Goal: Transaction & Acquisition: Purchase product/service

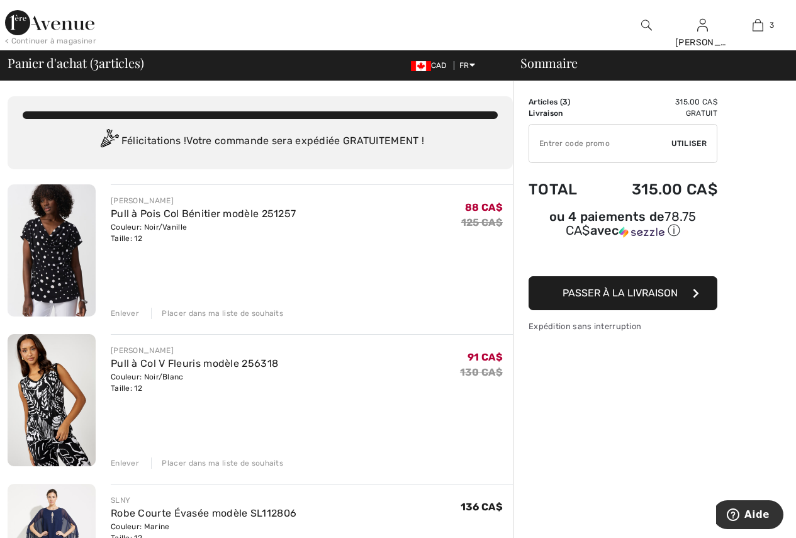
scroll to position [126, 0]
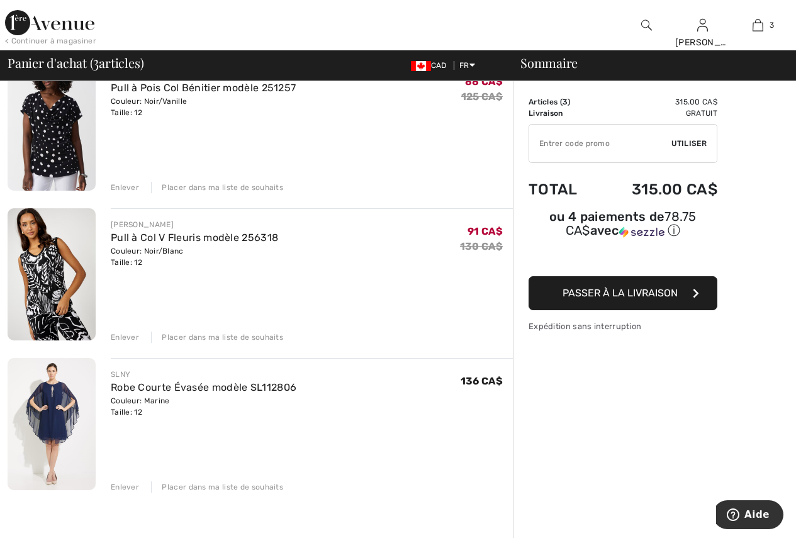
click at [59, 138] on img at bounding box center [52, 125] width 88 height 132
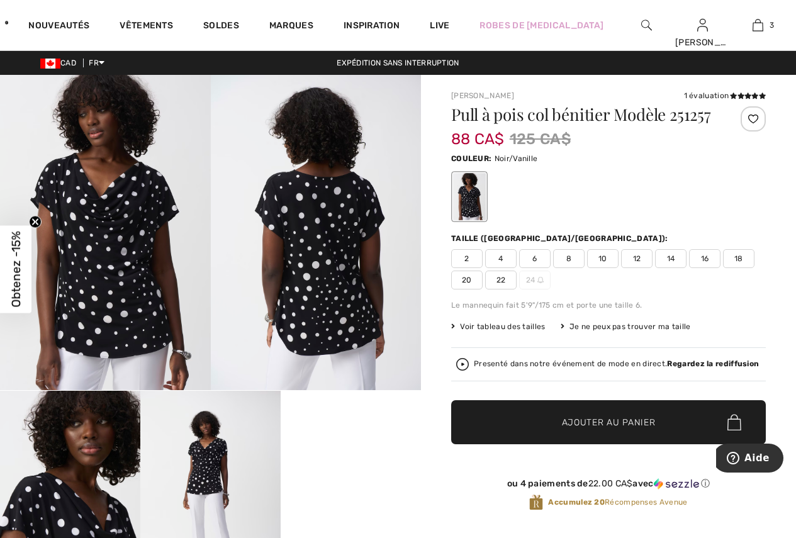
click at [106, 235] on img at bounding box center [105, 232] width 211 height 315
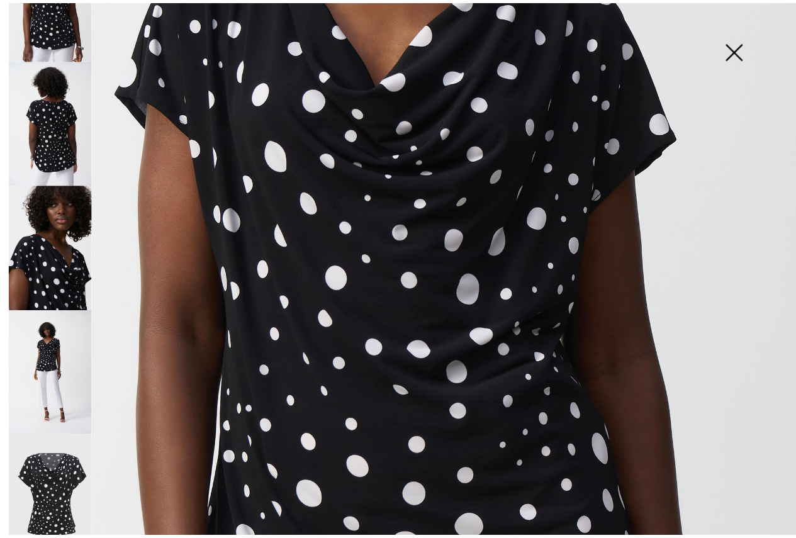
scroll to position [378, 0]
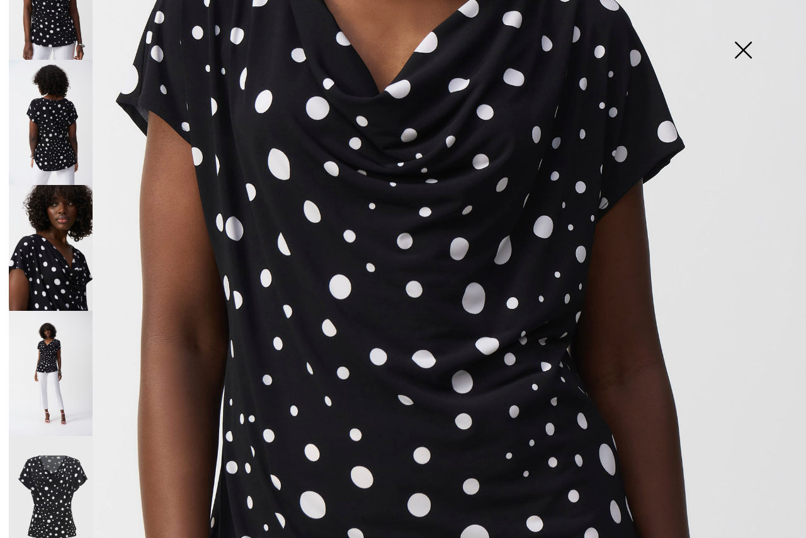
click at [736, 53] on img at bounding box center [742, 51] width 63 height 65
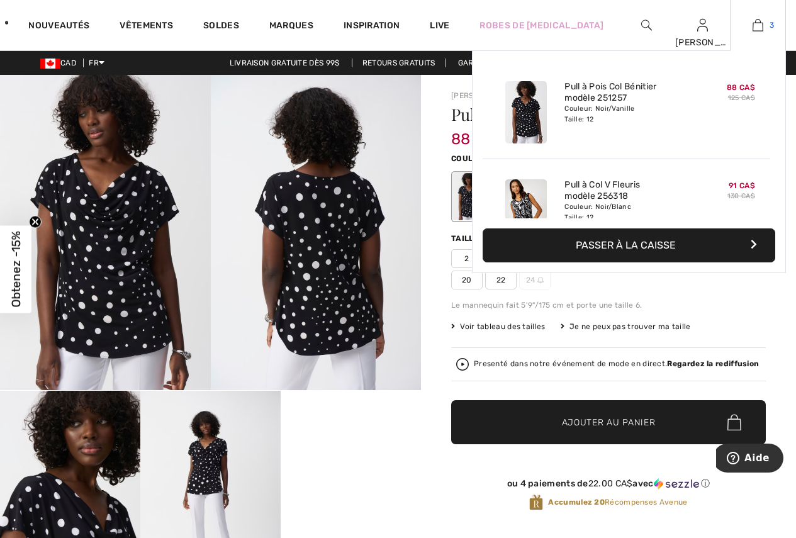
click at [756, 26] on img at bounding box center [758, 25] width 11 height 15
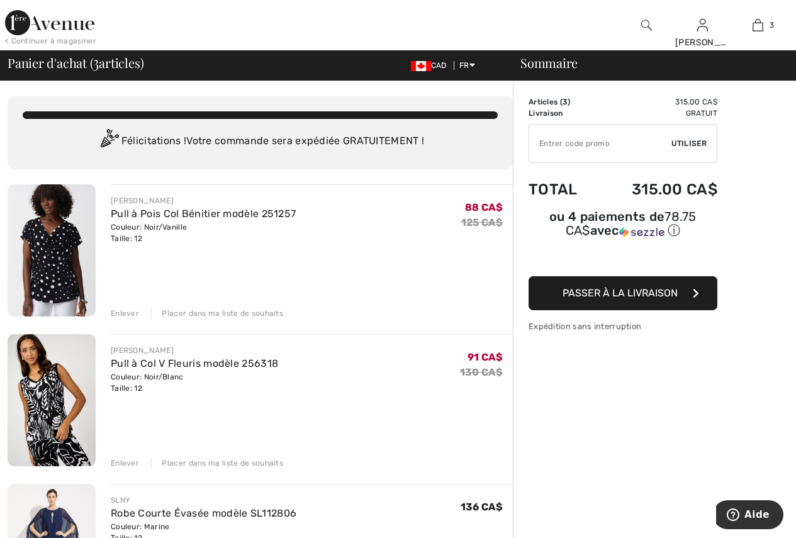
click at [128, 316] on div "Enlever" at bounding box center [125, 313] width 28 height 11
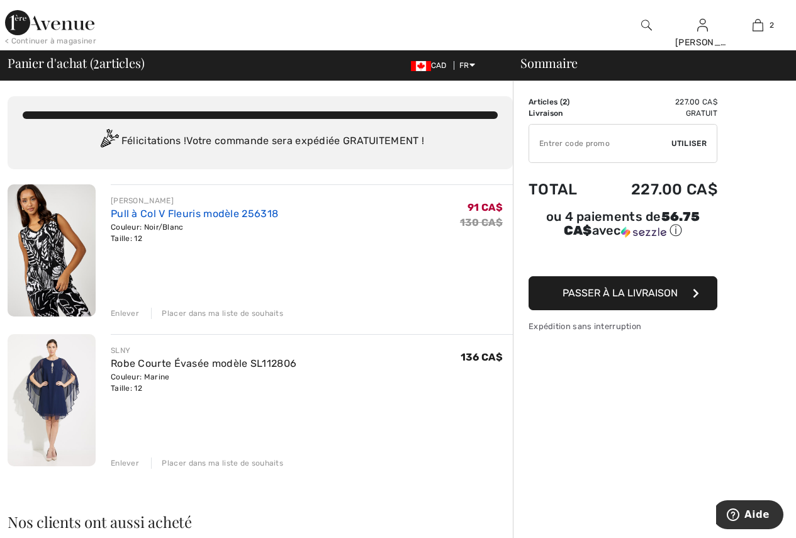
click at [147, 210] on link "Pull à Col V Fleuris modèle 256318" at bounding box center [194, 214] width 167 height 12
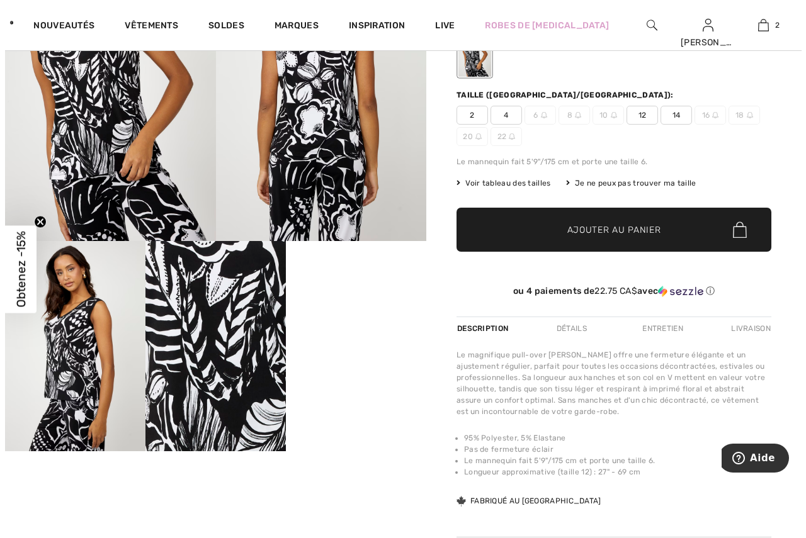
scroll to position [126, 0]
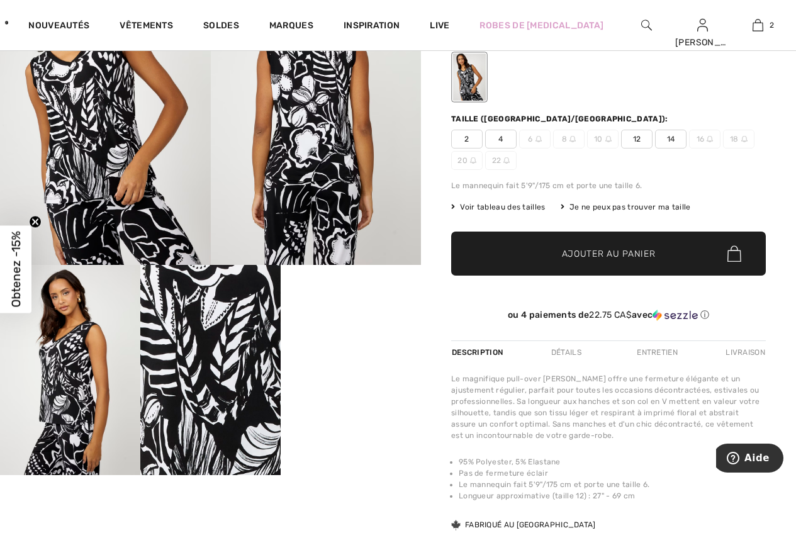
click at [324, 181] on img at bounding box center [316, 107] width 211 height 316
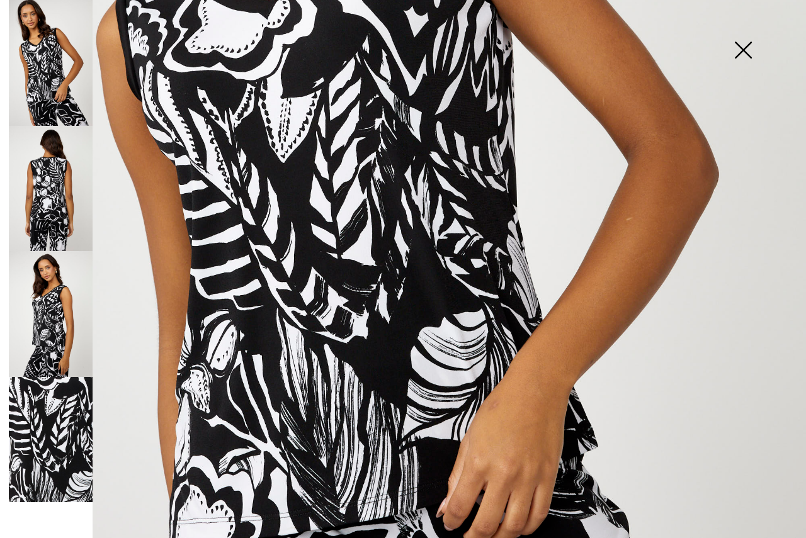
scroll to position [441, 0]
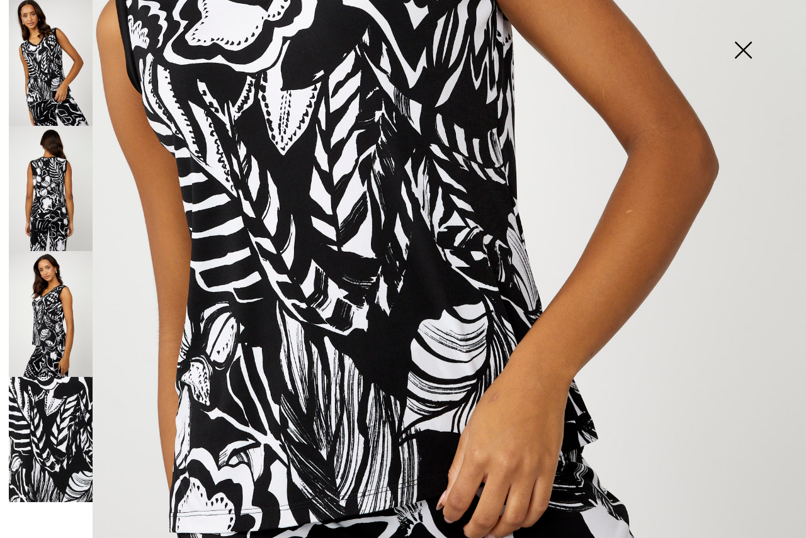
click at [67, 203] on img at bounding box center [51, 189] width 84 height 126
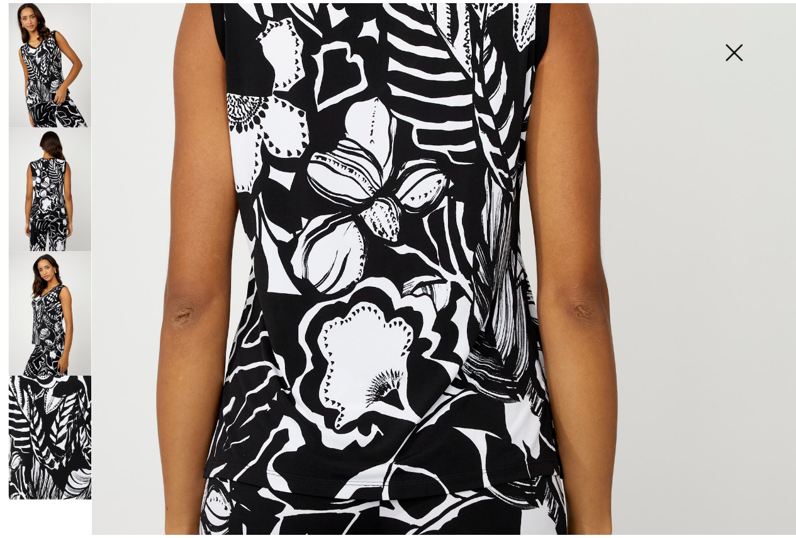
scroll to position [315, 0]
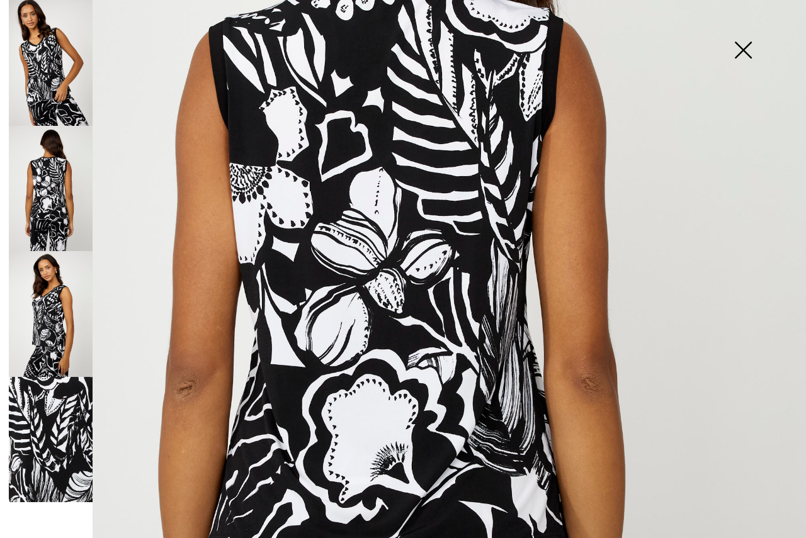
click at [743, 52] on img at bounding box center [742, 51] width 63 height 65
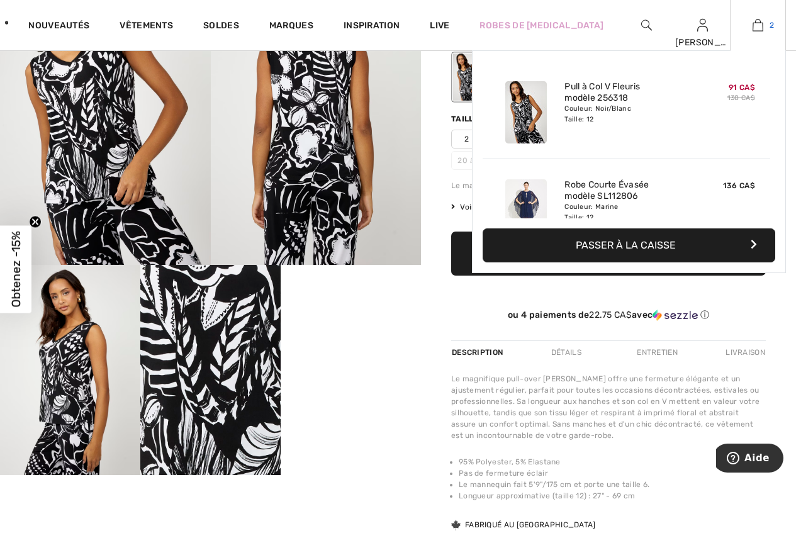
click at [760, 24] on img at bounding box center [758, 25] width 11 height 15
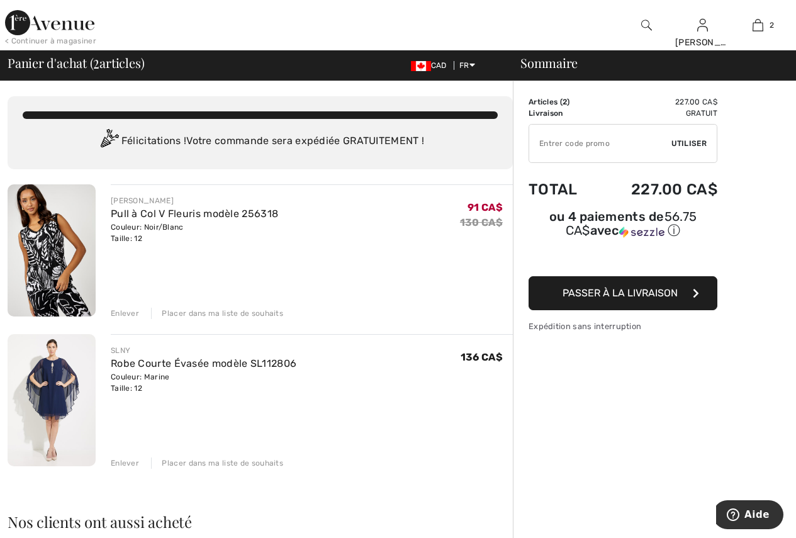
click at [128, 313] on div "Enlever" at bounding box center [125, 313] width 28 height 11
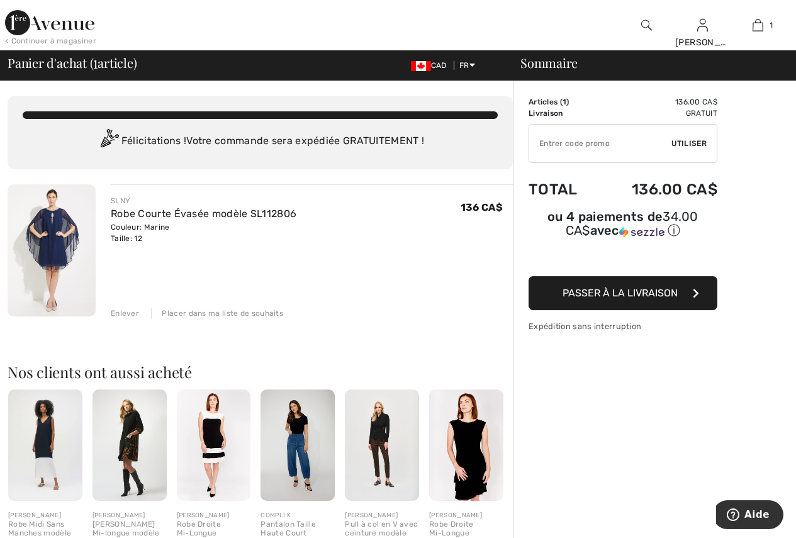
click at [51, 38] on div "< Continuer à magasiner" at bounding box center [50, 40] width 91 height 11
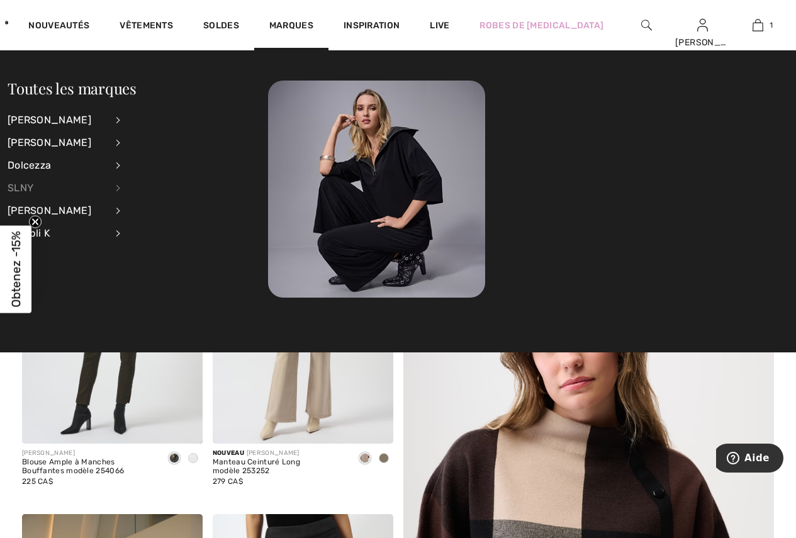
click at [27, 184] on div "SLNY" at bounding box center [57, 188] width 99 height 23
click at [159, 117] on link "Voir tout" at bounding box center [187, 119] width 101 height 21
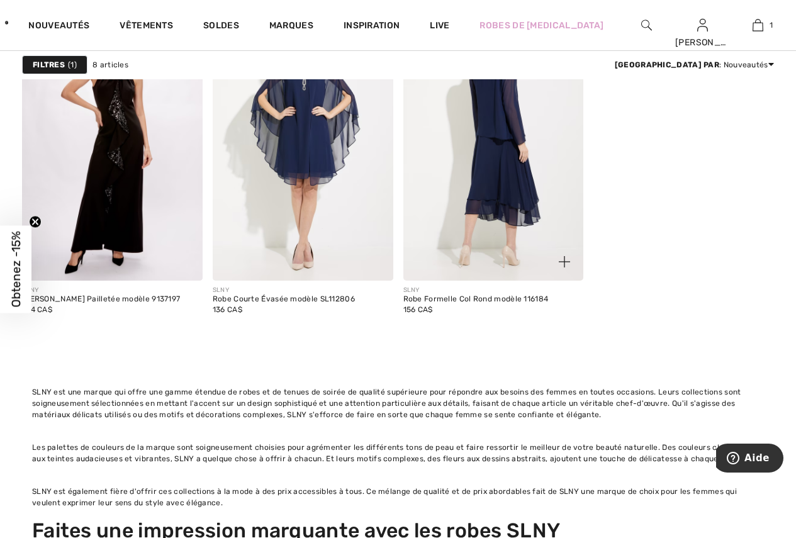
scroll to position [1133, 0]
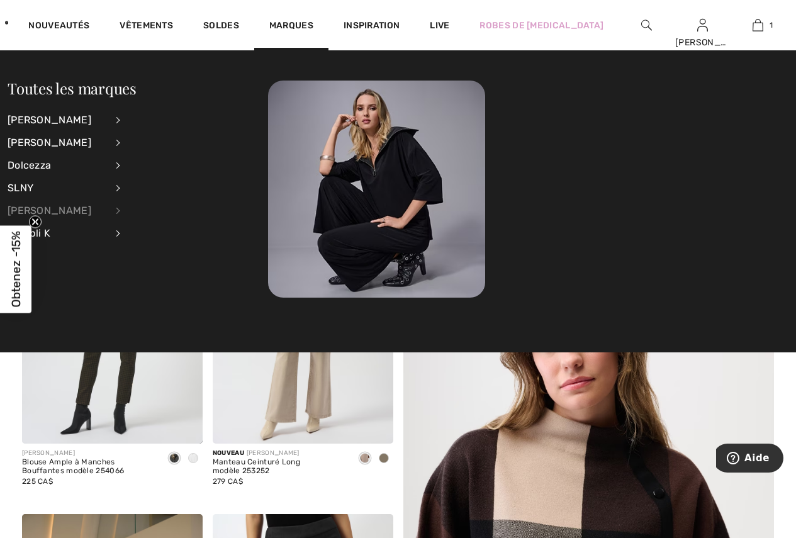
click at [50, 213] on div "[PERSON_NAME]" at bounding box center [57, 211] width 99 height 23
click at [155, 198] on link "Robes et combinaisons" at bounding box center [187, 202] width 101 height 21
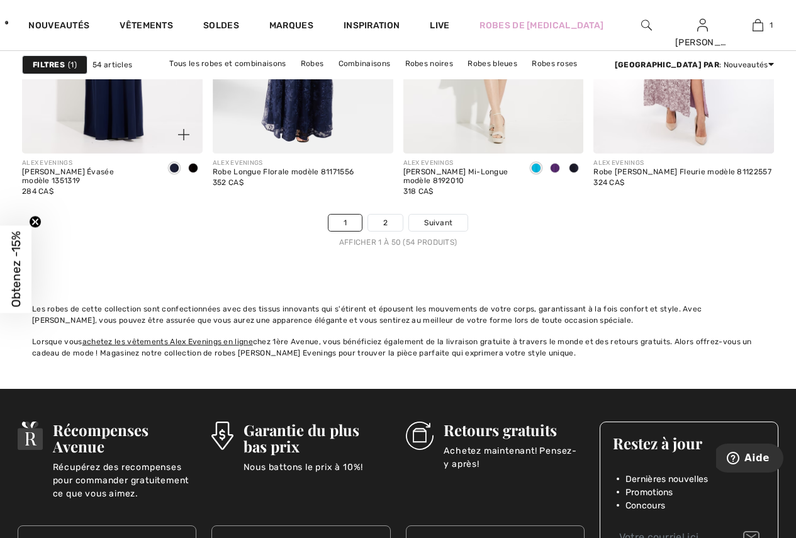
scroll to position [5161, 0]
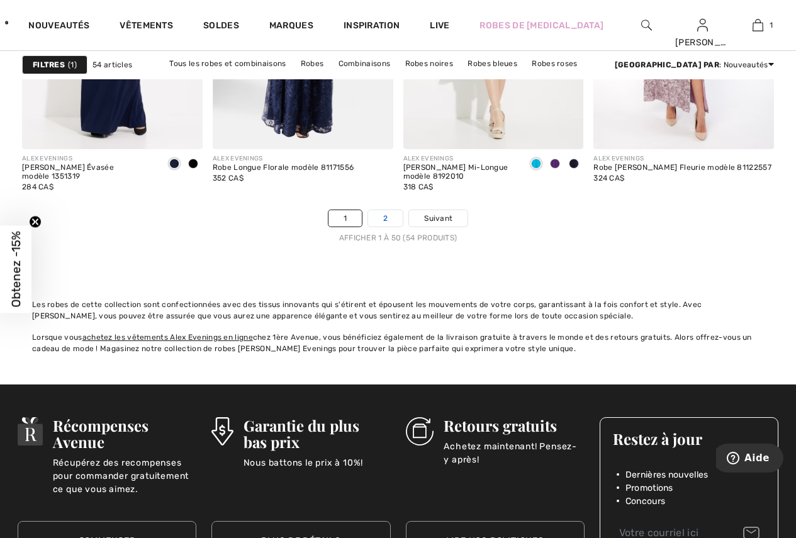
click at [385, 210] on link "2" at bounding box center [385, 218] width 35 height 16
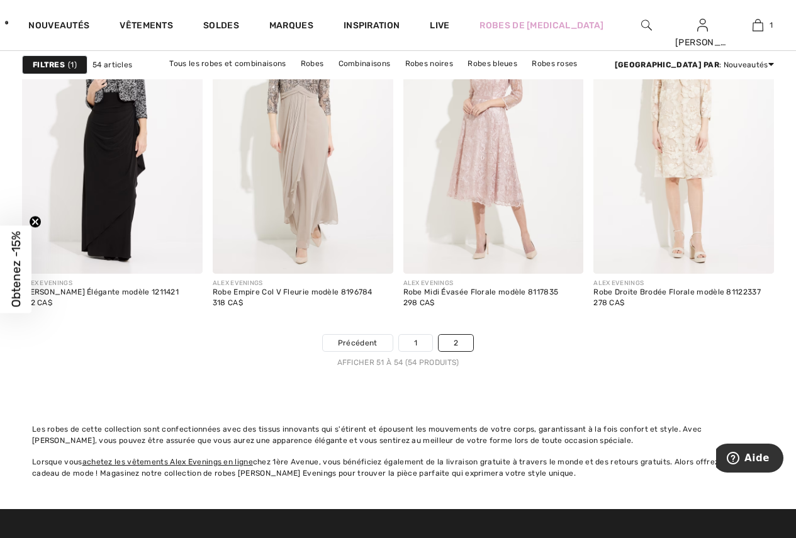
scroll to position [189, 0]
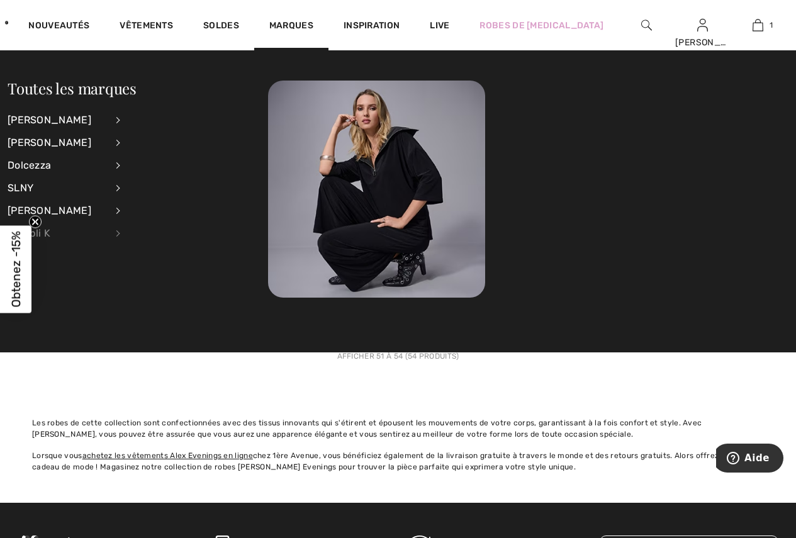
click at [50, 231] on div "Compli K" at bounding box center [57, 233] width 99 height 23
click at [169, 222] on link "Robes et combinaisons" at bounding box center [187, 223] width 101 height 21
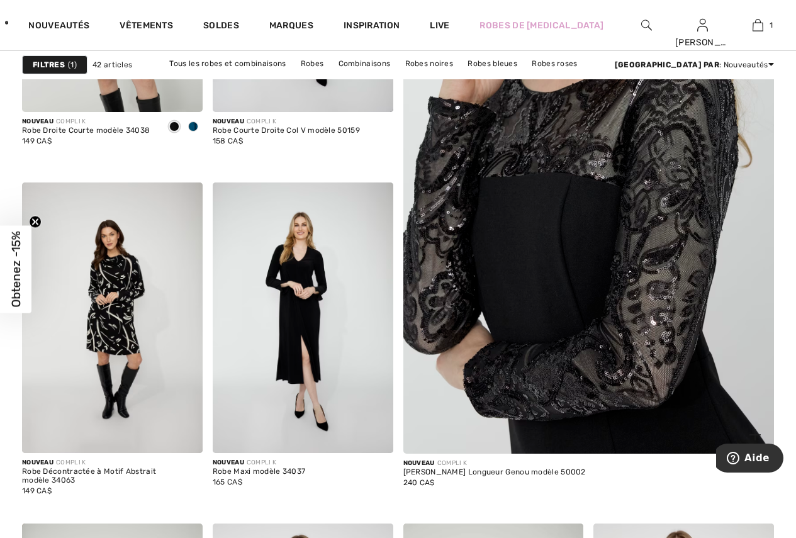
scroll to position [441, 0]
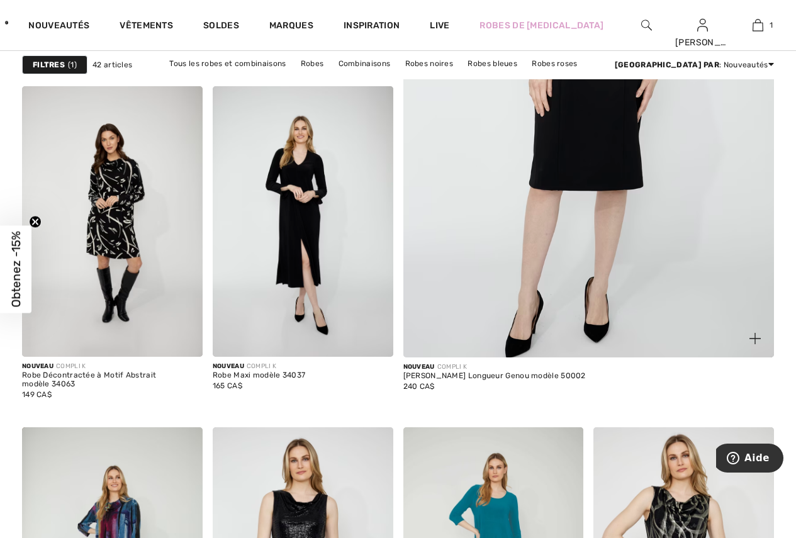
click at [755, 337] on img at bounding box center [755, 338] width 11 height 11
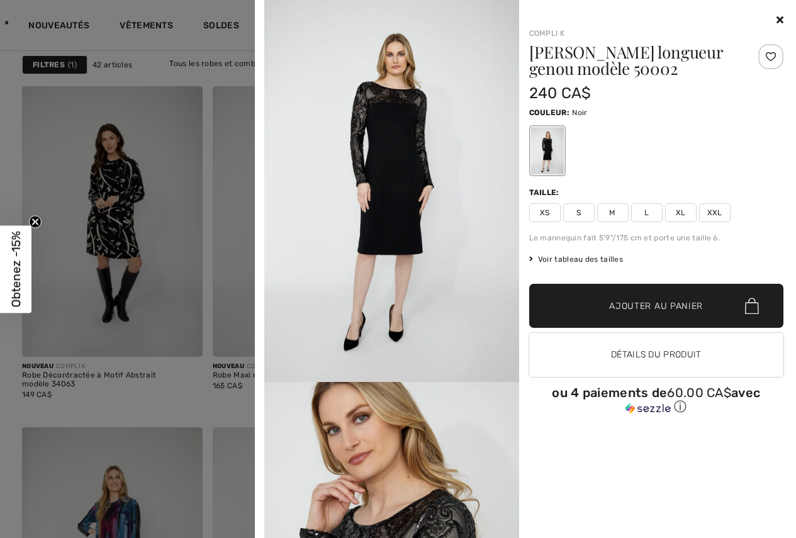
click at [781, 18] on icon at bounding box center [780, 19] width 7 height 10
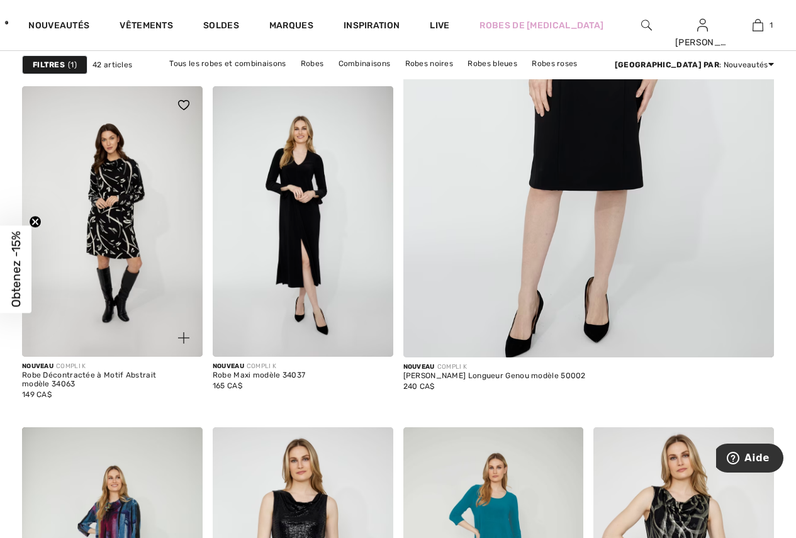
click at [182, 335] on img at bounding box center [183, 337] width 11 height 11
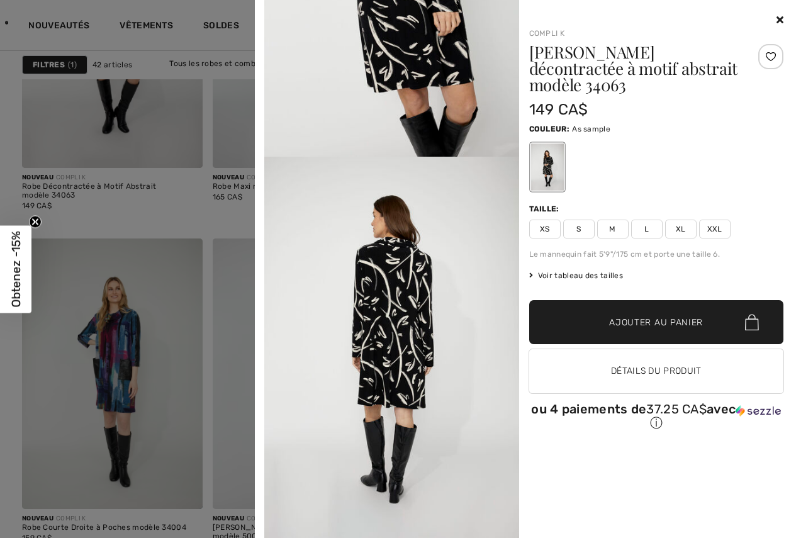
scroll to position [1228, 0]
click at [643, 220] on span "L" at bounding box center [646, 229] width 31 height 19
click at [629, 316] on span "Ajouter au panier" at bounding box center [656, 322] width 94 height 13
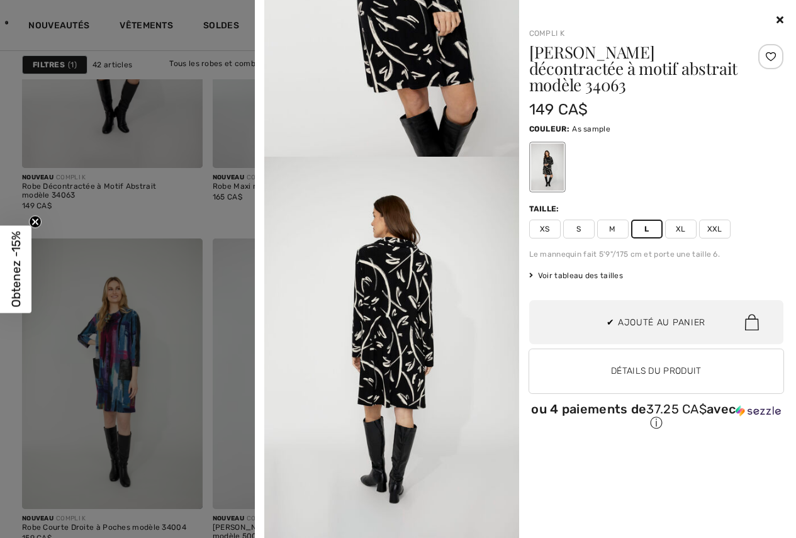
scroll to position [0, 0]
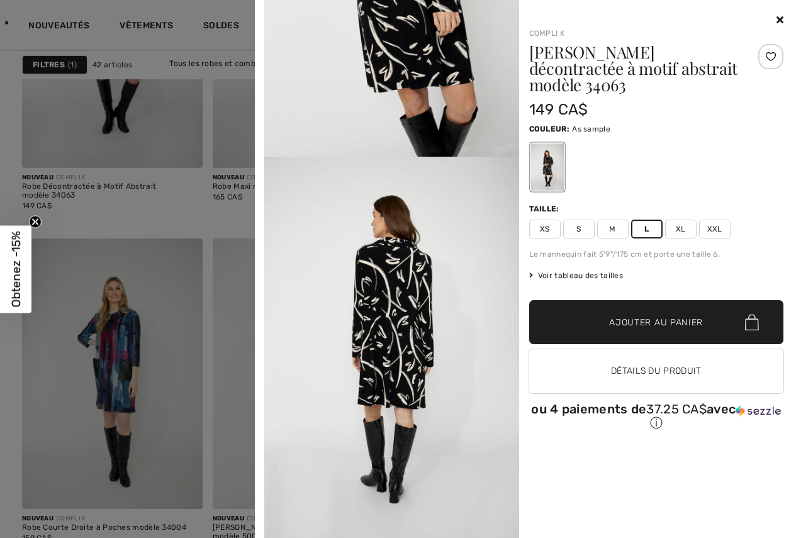
click at [150, 223] on div at bounding box center [398, 269] width 796 height 538
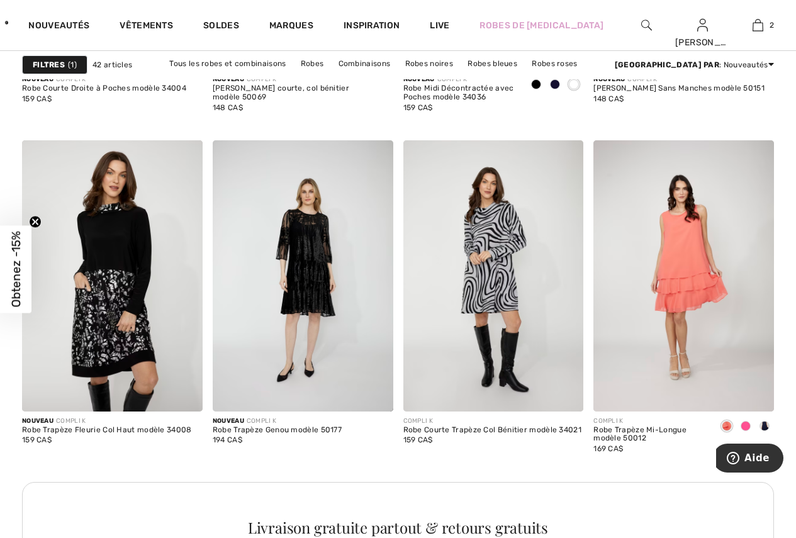
scroll to position [1070, 0]
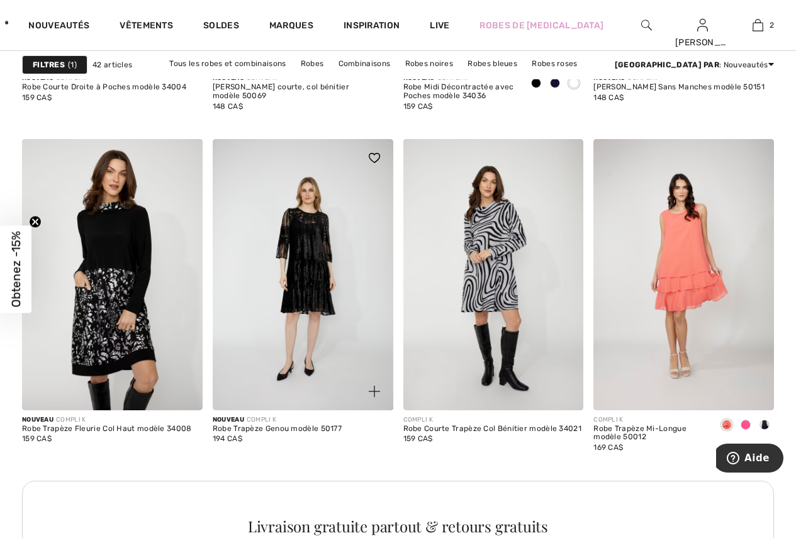
click at [373, 391] on img at bounding box center [374, 391] width 11 height 11
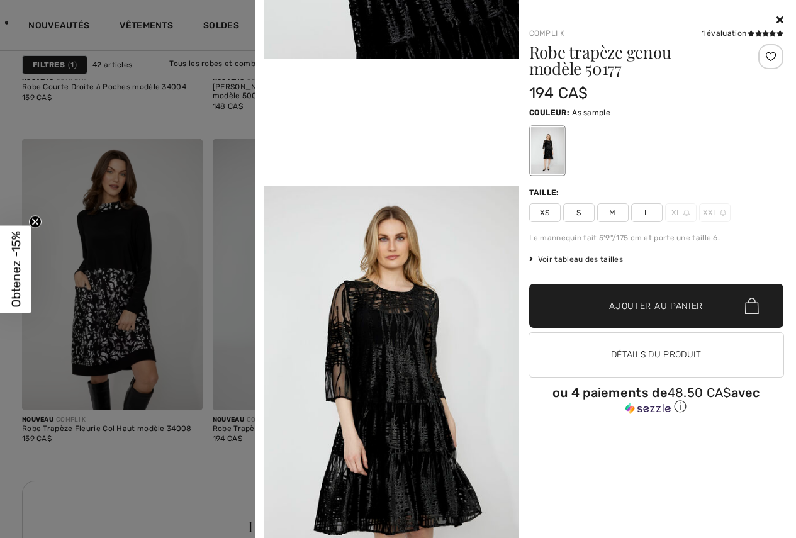
scroll to position [692, 0]
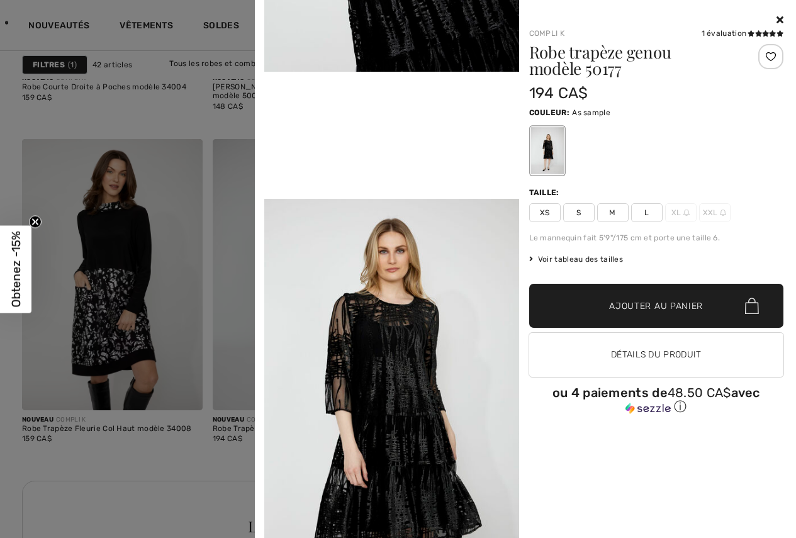
click at [780, 25] on div at bounding box center [656, 20] width 255 height 15
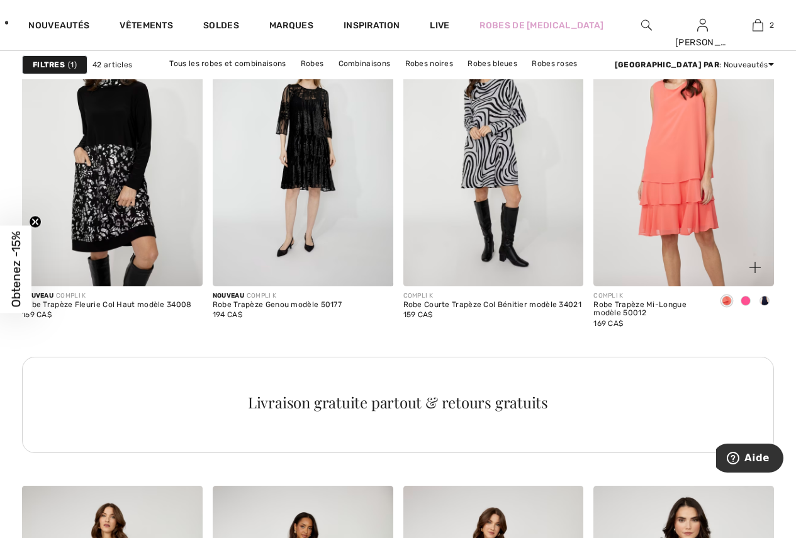
scroll to position [1196, 0]
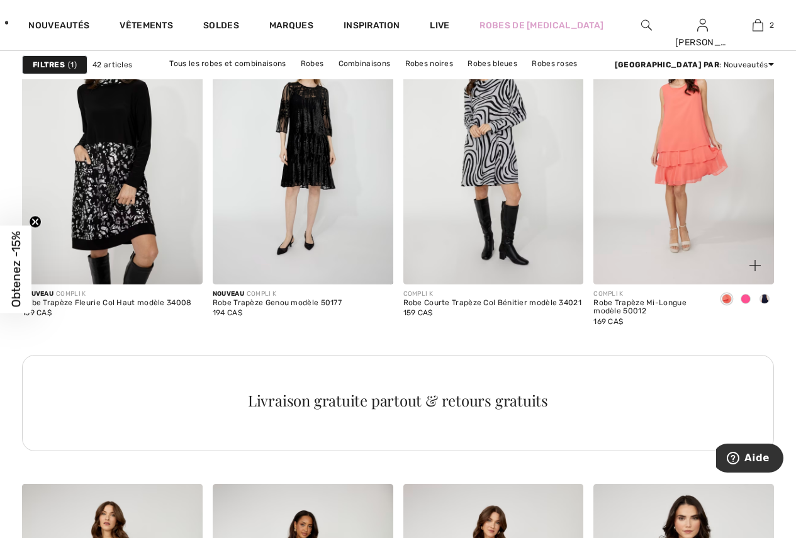
click at [743, 300] on span at bounding box center [746, 299] width 10 height 10
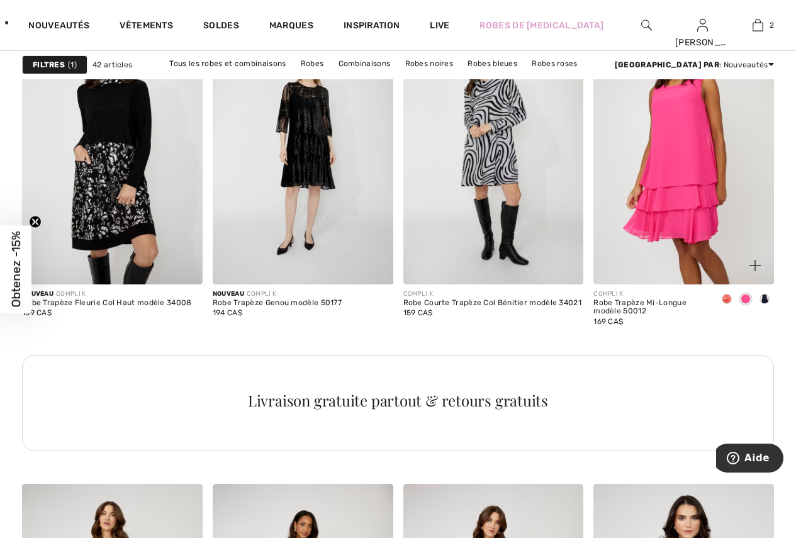
click at [765, 300] on span at bounding box center [765, 299] width 10 height 10
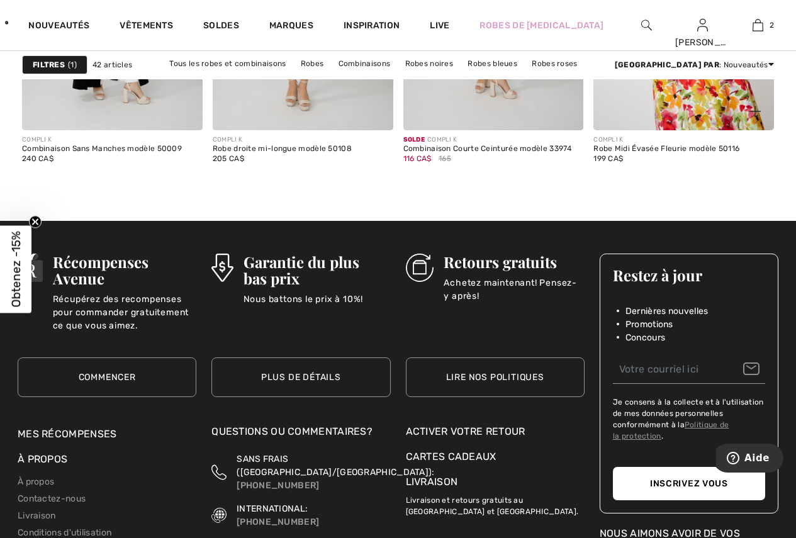
scroll to position [4468, 0]
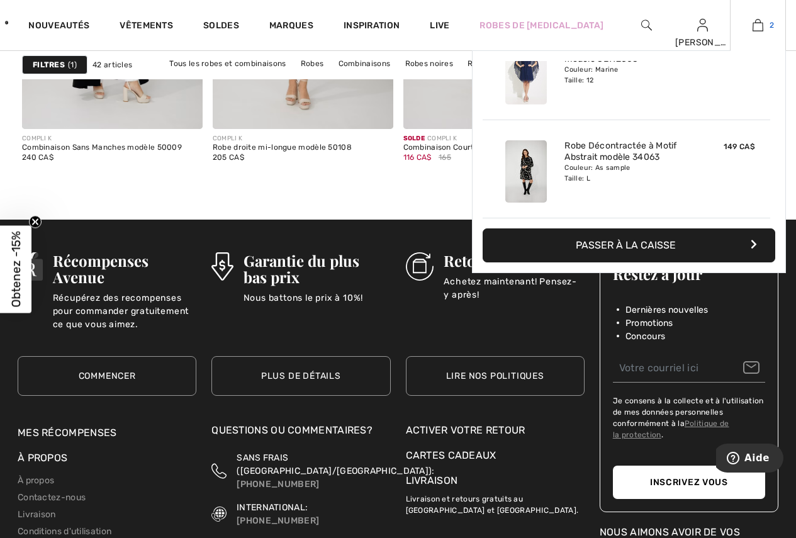
click at [757, 28] on img at bounding box center [758, 25] width 11 height 15
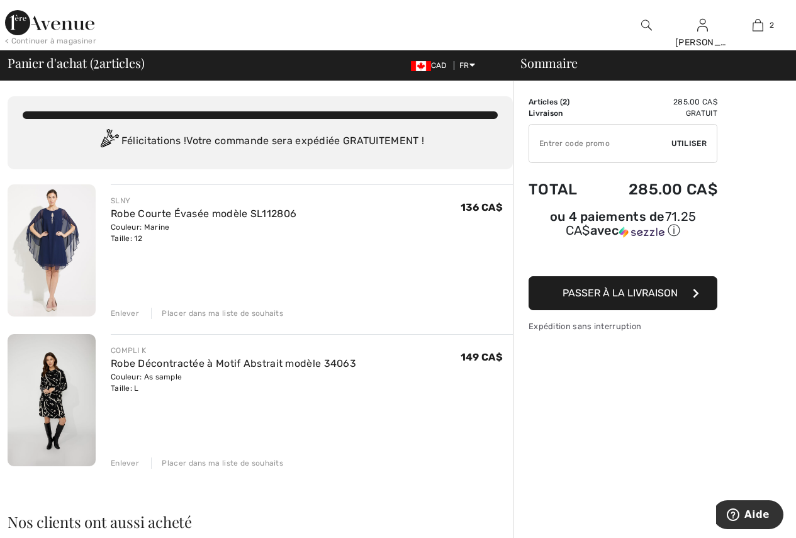
click at [577, 287] on span "Passer à la livraison" at bounding box center [620, 293] width 115 height 12
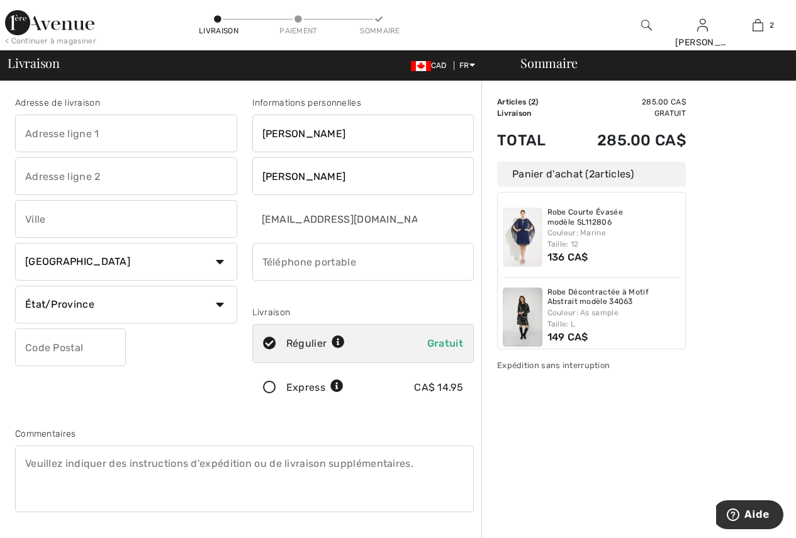
click at [81, 137] on input "text" at bounding box center [126, 134] width 222 height 38
type input "1404 boul. [PERSON_NAME] #403"
type input "403"
type input "[GEOGRAPHIC_DATA]"
select select "QC"
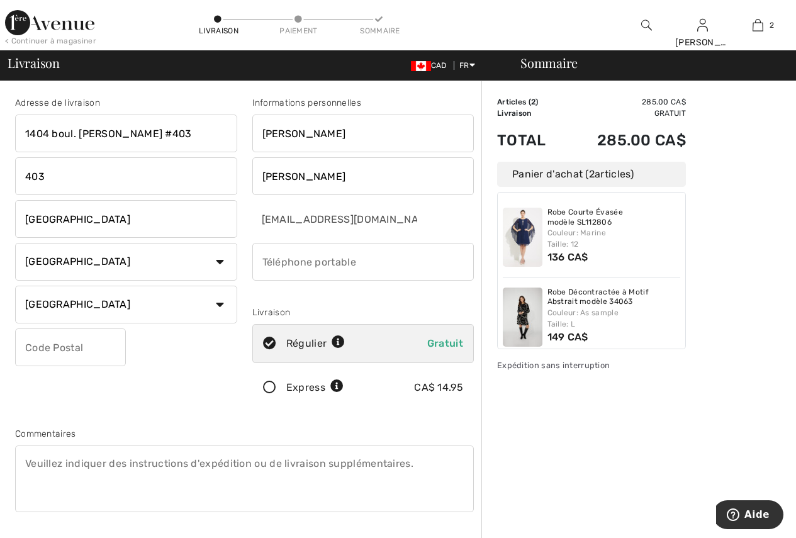
type input "J7C 0Y2"
type input "4509796894"
type input "J7C0Y2"
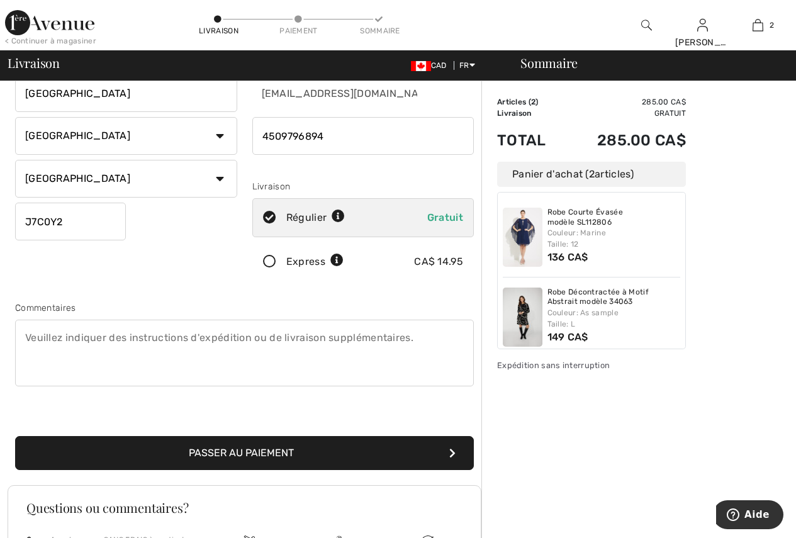
scroll to position [189, 0]
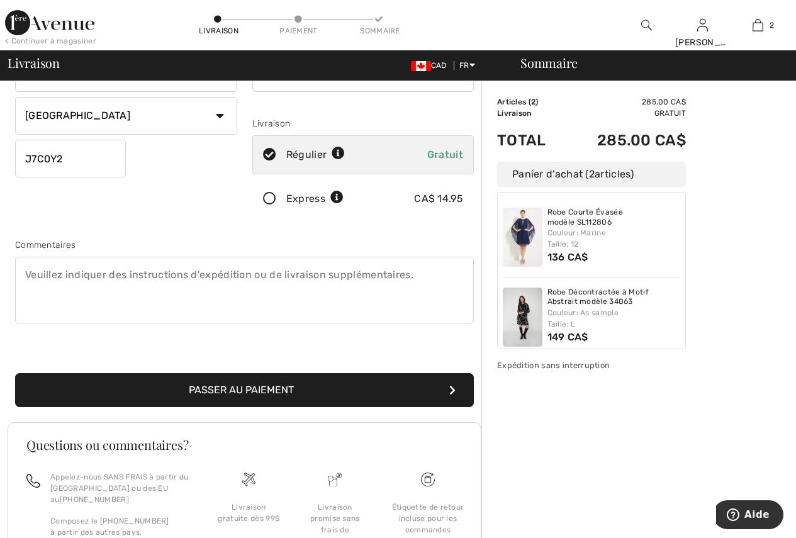
click at [291, 397] on button "Passer au paiement" at bounding box center [244, 390] width 459 height 34
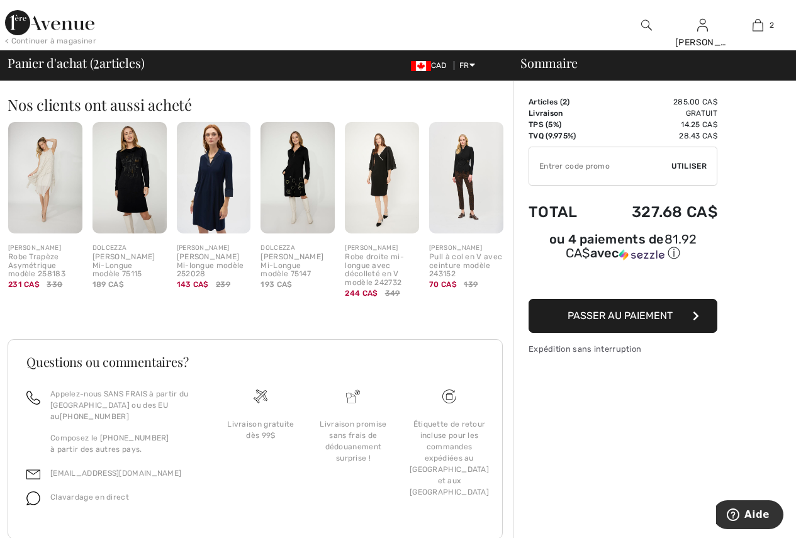
scroll to position [439, 0]
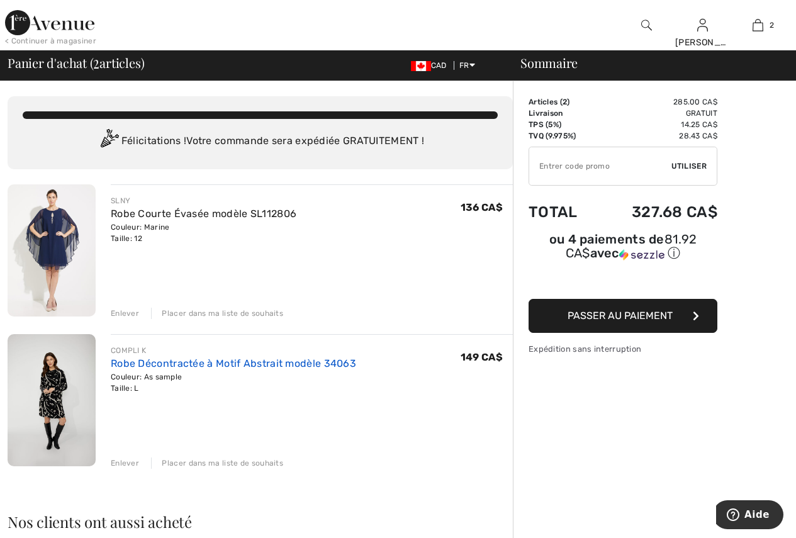
click at [177, 363] on link "Robe Décontractée à Motif Abstrait modèle 34063" at bounding box center [233, 363] width 245 height 12
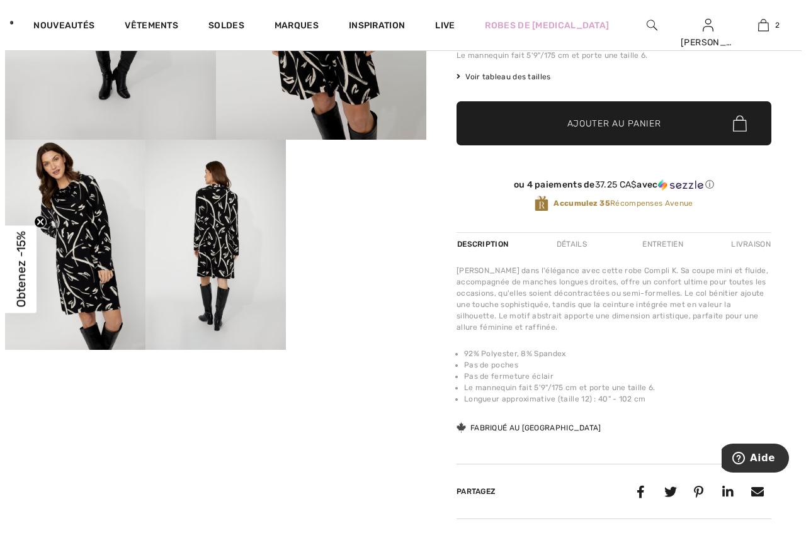
scroll to position [252, 0]
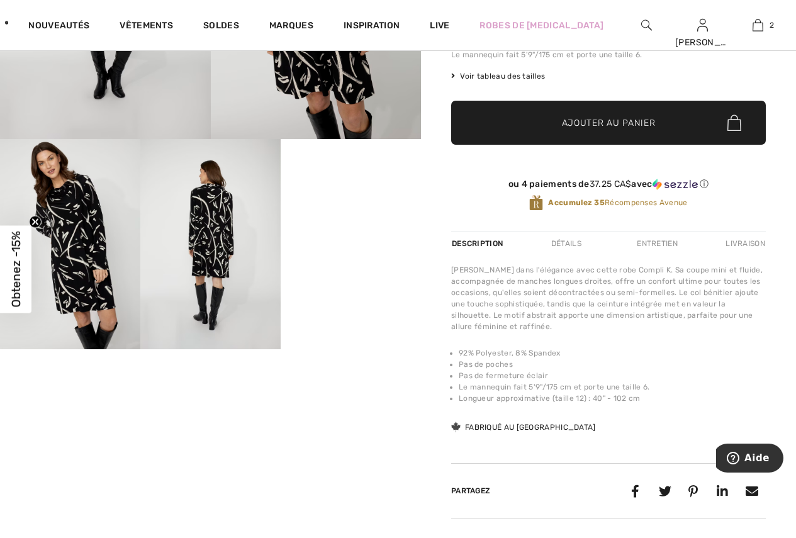
click at [213, 250] on img at bounding box center [210, 244] width 140 height 211
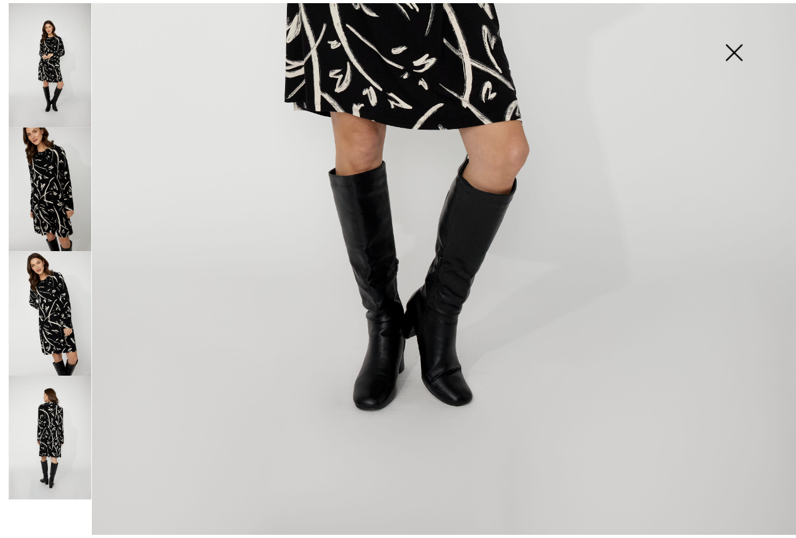
scroll to position [656, 0]
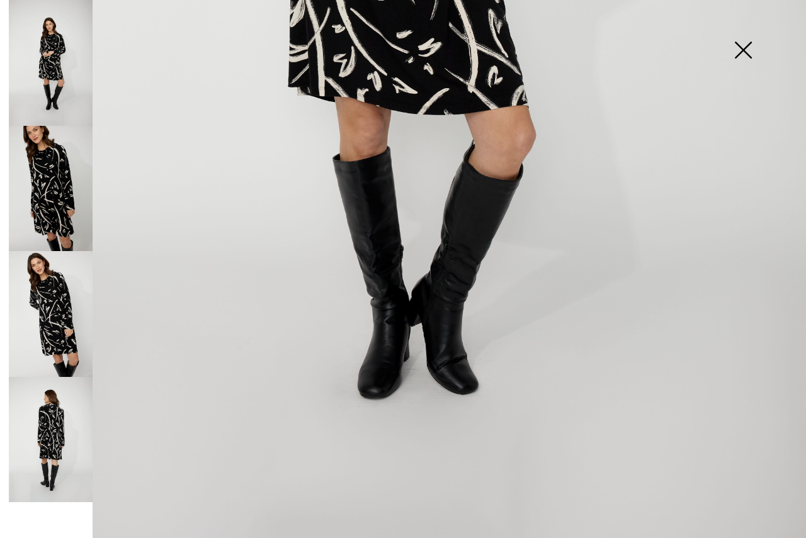
click at [46, 46] on img at bounding box center [51, 63] width 84 height 126
click at [60, 422] on img at bounding box center [51, 440] width 84 height 126
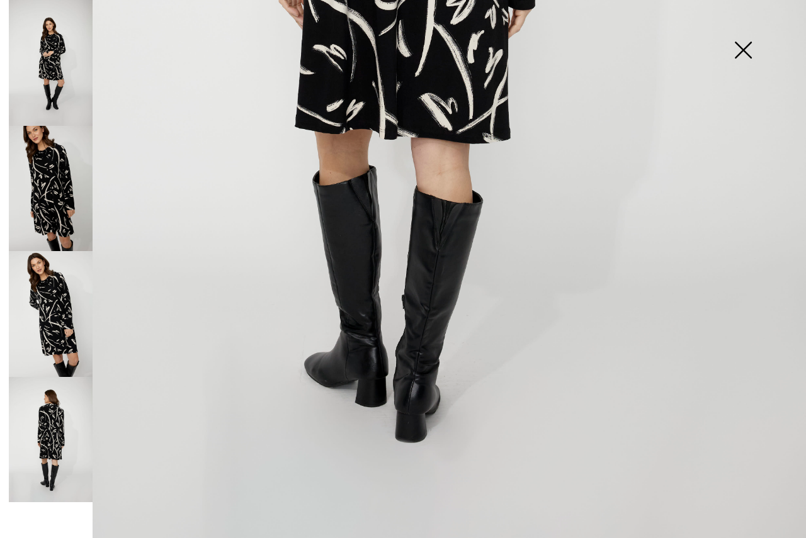
click at [741, 52] on img at bounding box center [742, 51] width 63 height 65
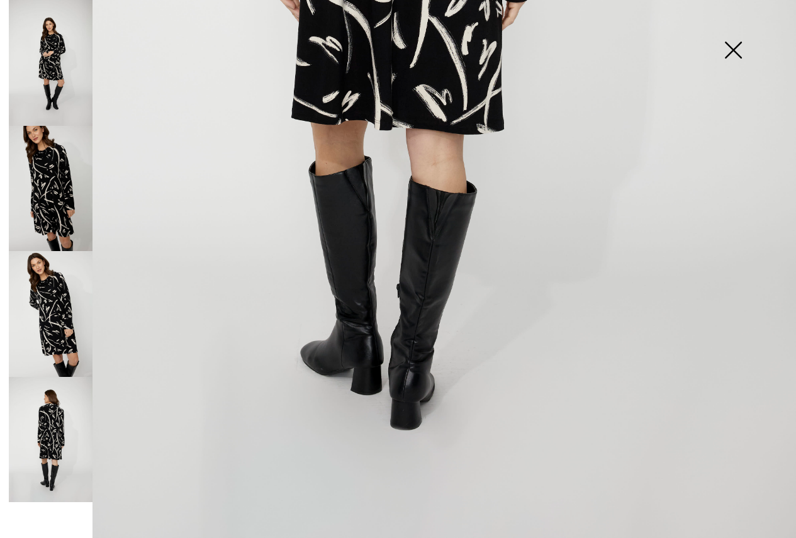
scroll to position [642, 0]
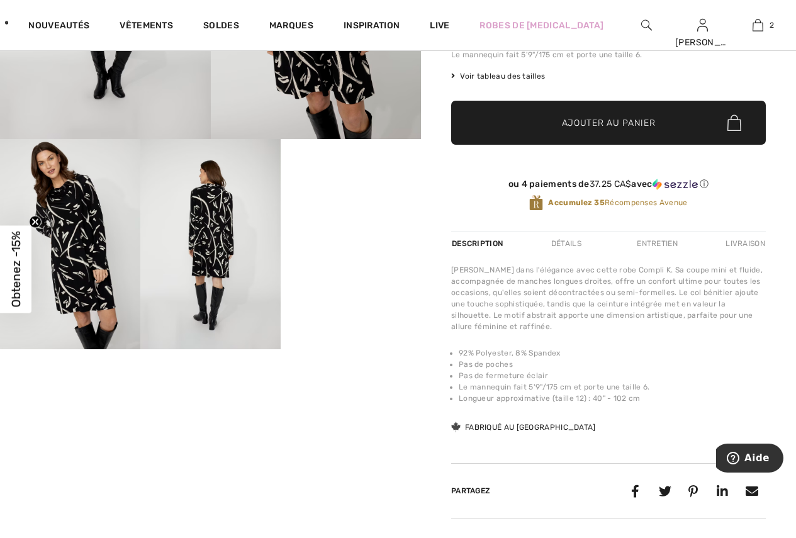
click at [347, 210] on video "Your browser does not support the video tag." at bounding box center [351, 174] width 140 height 70
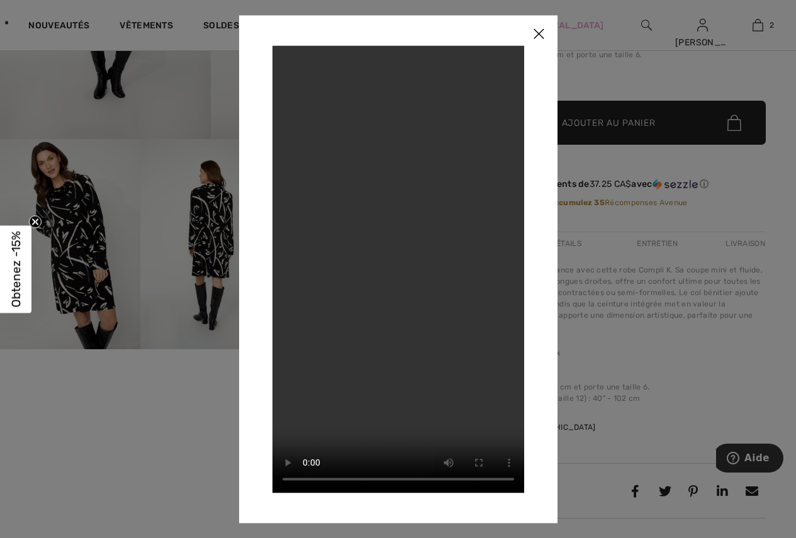
click at [539, 27] on img at bounding box center [539, 34] width 38 height 39
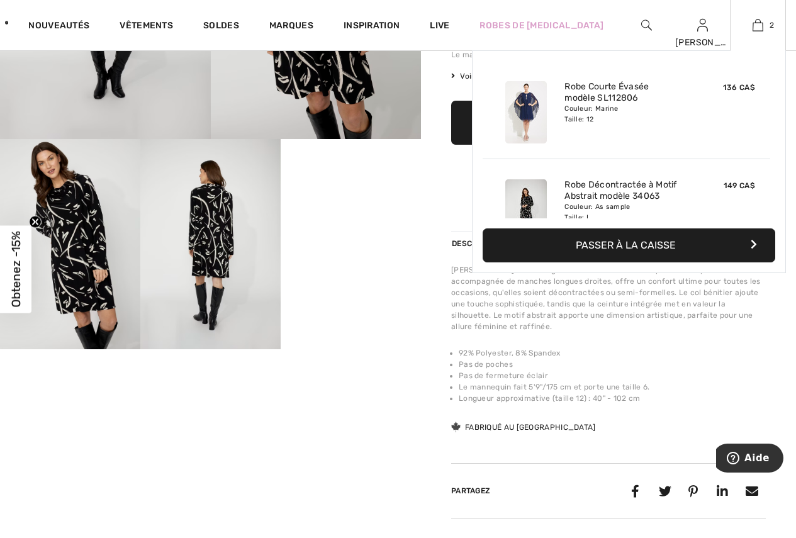
click at [609, 245] on button "Passer à la caisse" at bounding box center [629, 245] width 293 height 34
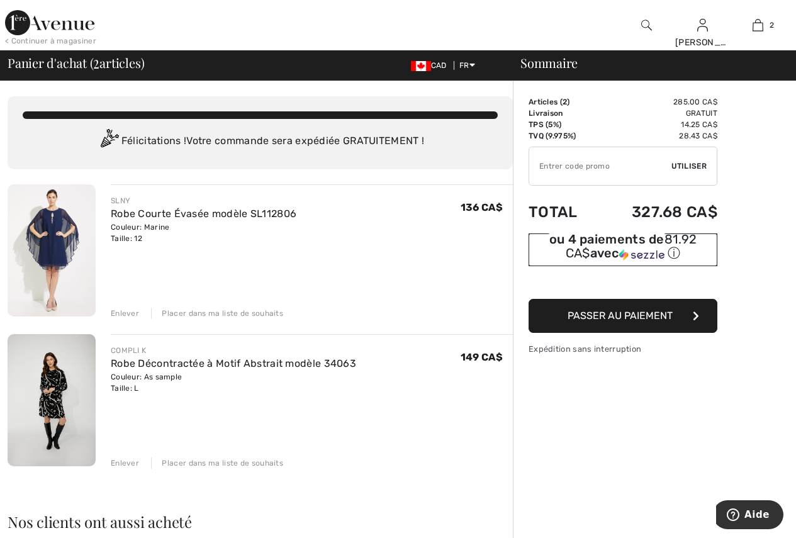
click at [665, 249] on img at bounding box center [641, 254] width 45 height 11
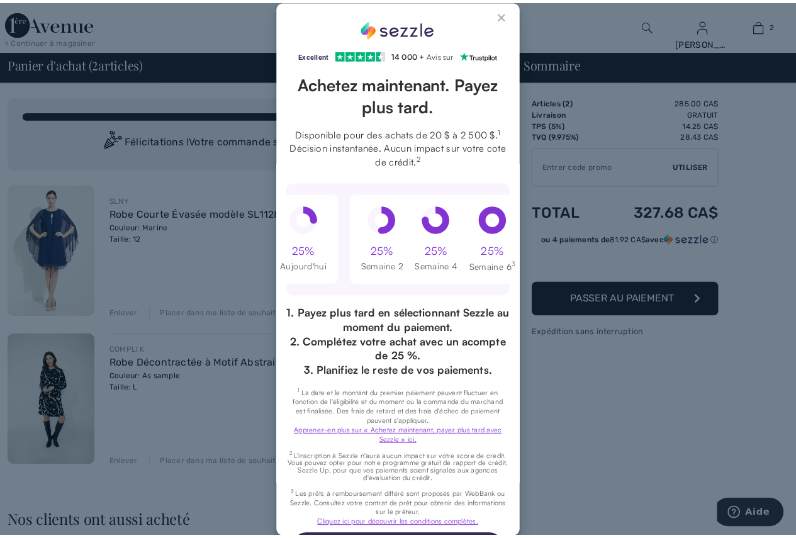
scroll to position [50, 0]
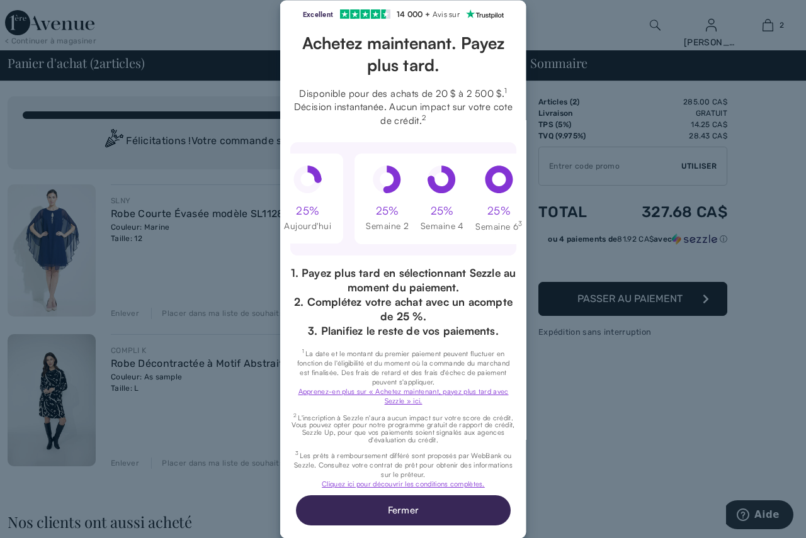
click at [580, 447] on div "Excellent Note de 4,3 sur 5 étoiles sur Trustpilot" at bounding box center [403, 269] width 806 height 538
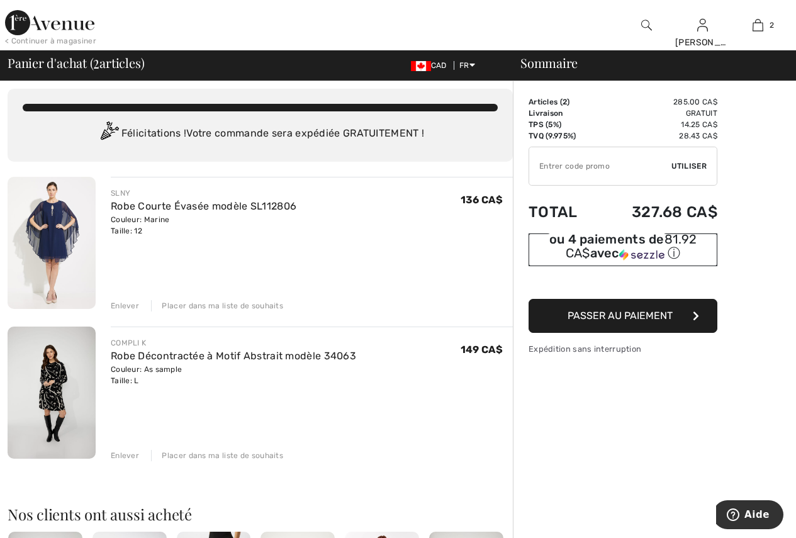
scroll to position [0, 0]
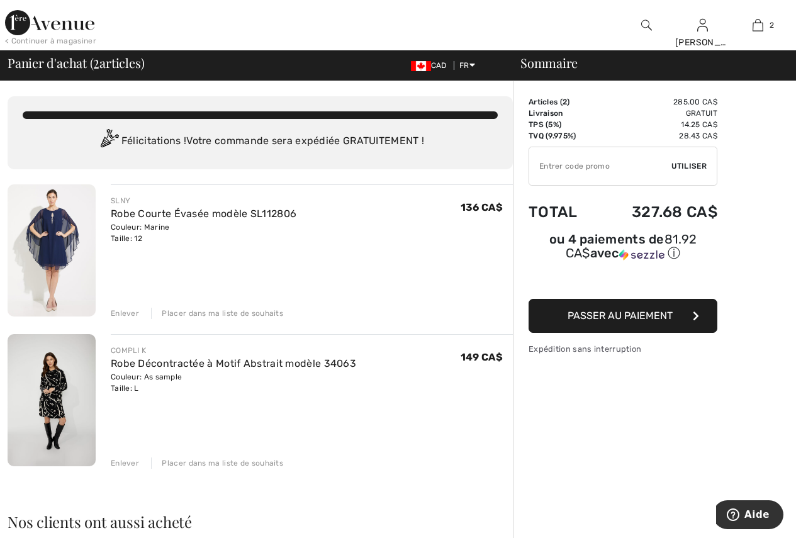
click at [63, 25] on img at bounding box center [49, 22] width 89 height 25
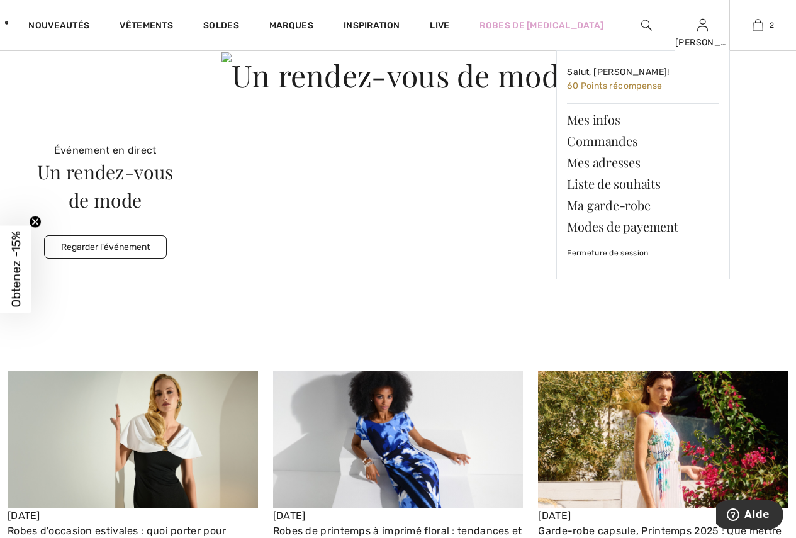
scroll to position [3336, 0]
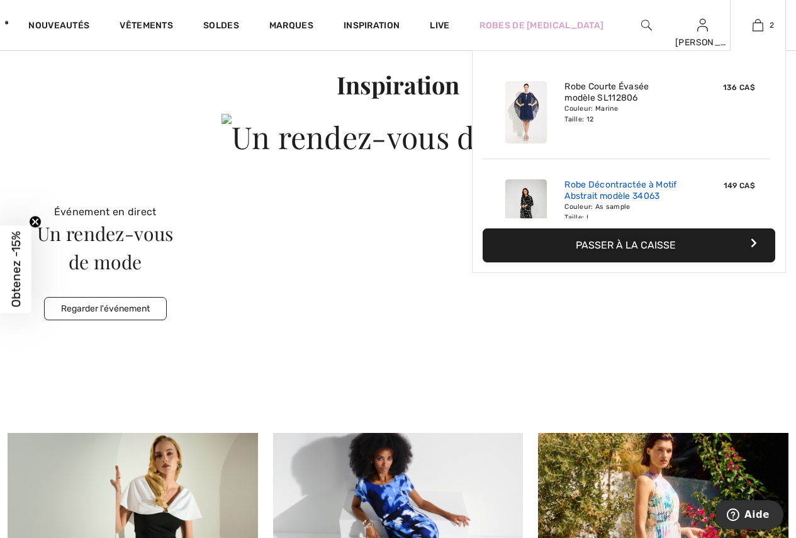
click at [591, 193] on link "Robe Décontractée à Motif Abstrait modèle 34063" at bounding box center [627, 190] width 124 height 23
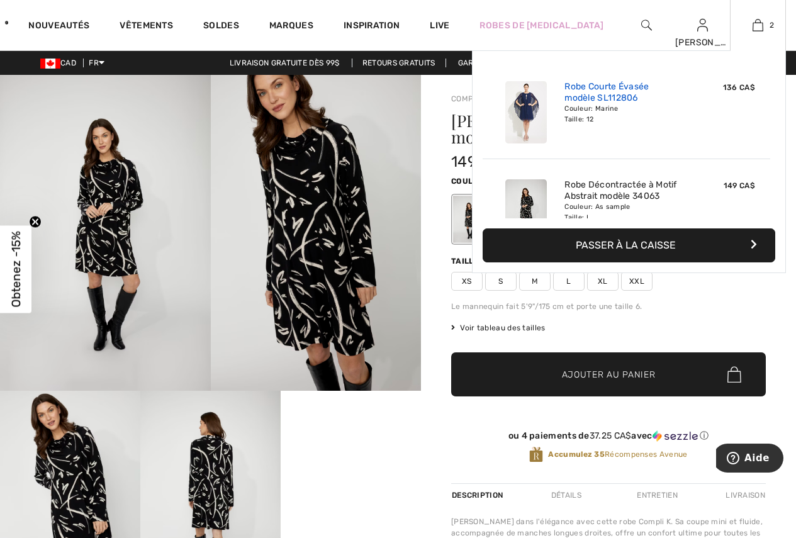
click at [614, 89] on link "Robe Courte Évasée modèle SL112806" at bounding box center [627, 92] width 124 height 23
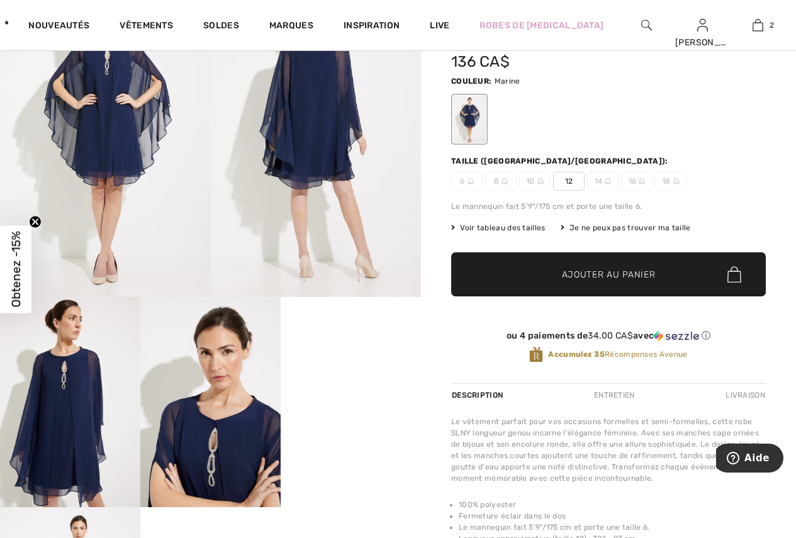
scroll to position [63, 0]
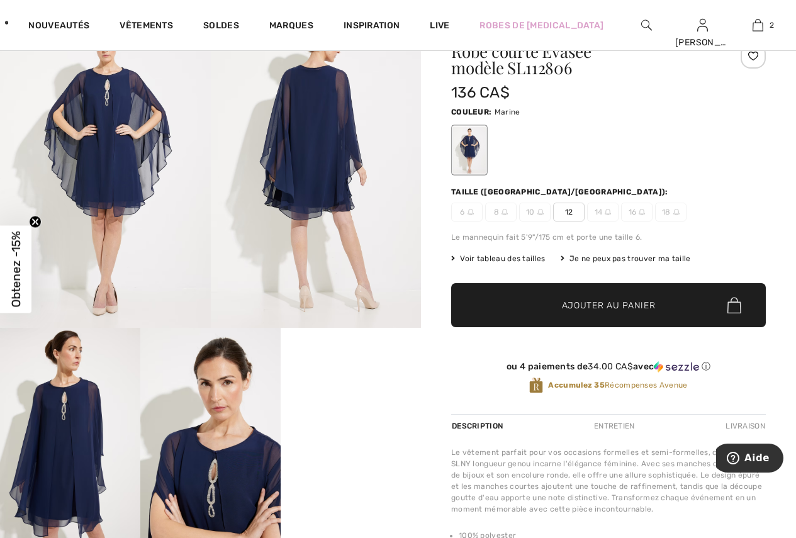
click at [306, 161] on img at bounding box center [316, 170] width 211 height 316
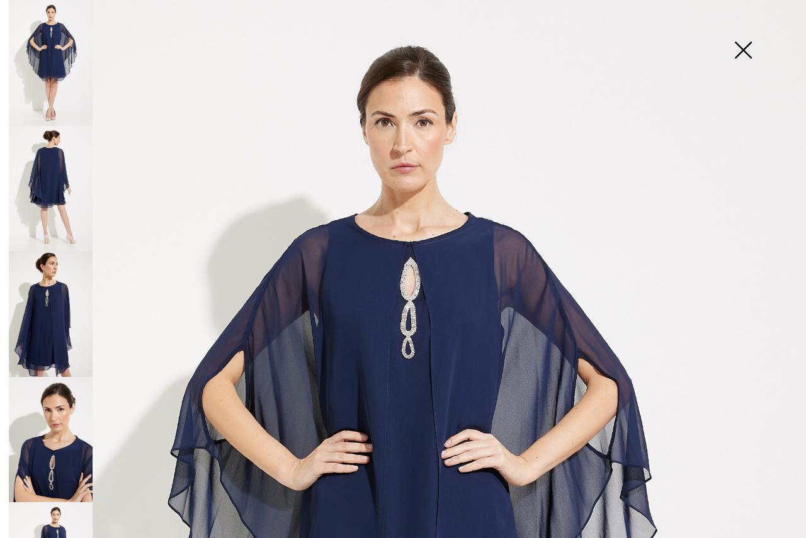
click at [50, 167] on img at bounding box center [51, 189] width 84 height 126
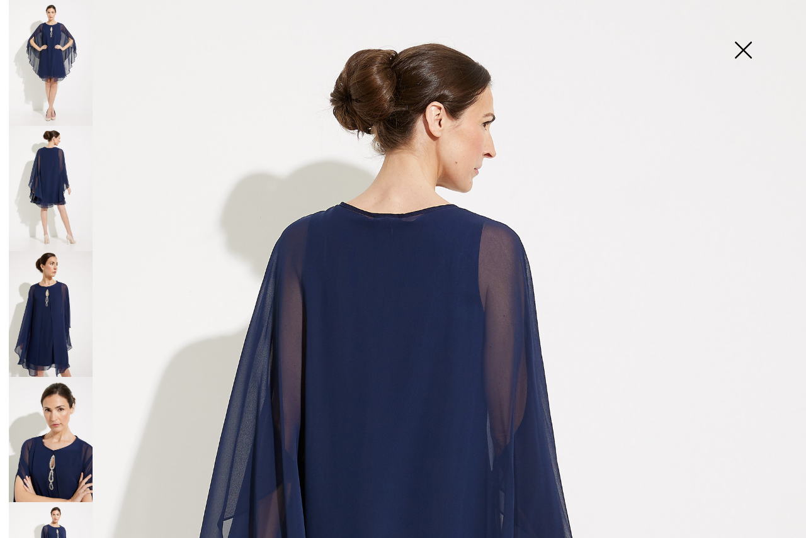
click at [745, 50] on img at bounding box center [742, 51] width 63 height 65
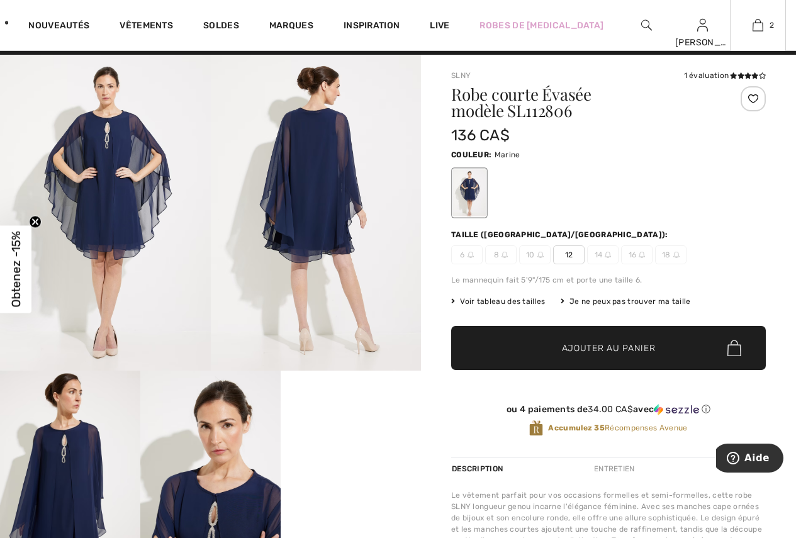
scroll to position [0, 0]
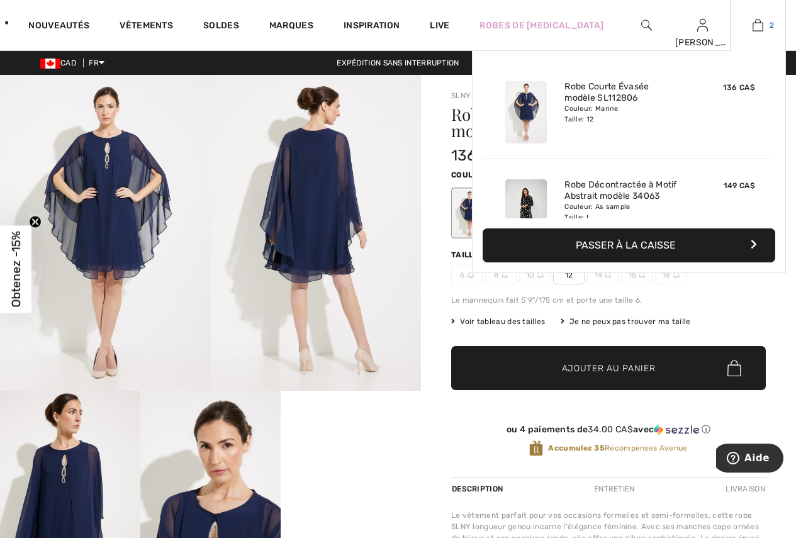
click at [758, 28] on img at bounding box center [758, 25] width 11 height 15
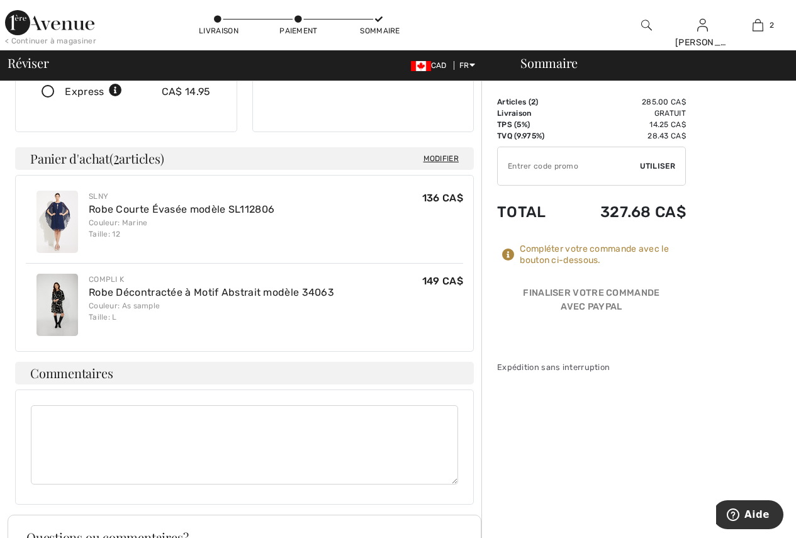
scroll to position [287, 0]
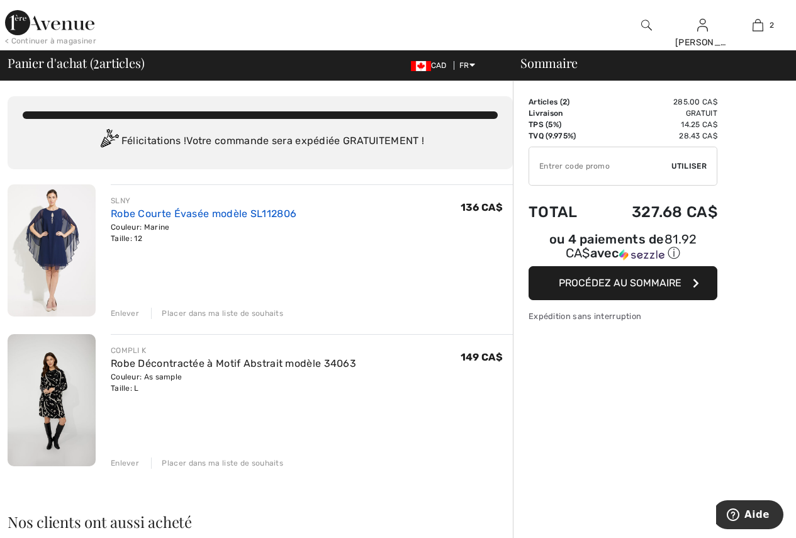
click at [254, 214] on link "Robe Courte Évasée modèle SL112806" at bounding box center [204, 214] width 186 height 12
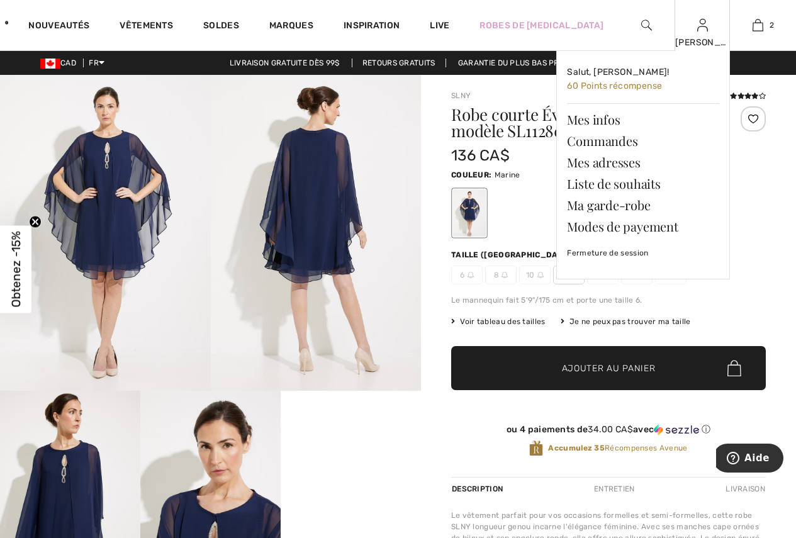
click at [700, 38] on div "[PERSON_NAME]" at bounding box center [702, 42] width 55 height 13
click at [605, 138] on link "Commandes" at bounding box center [643, 140] width 152 height 21
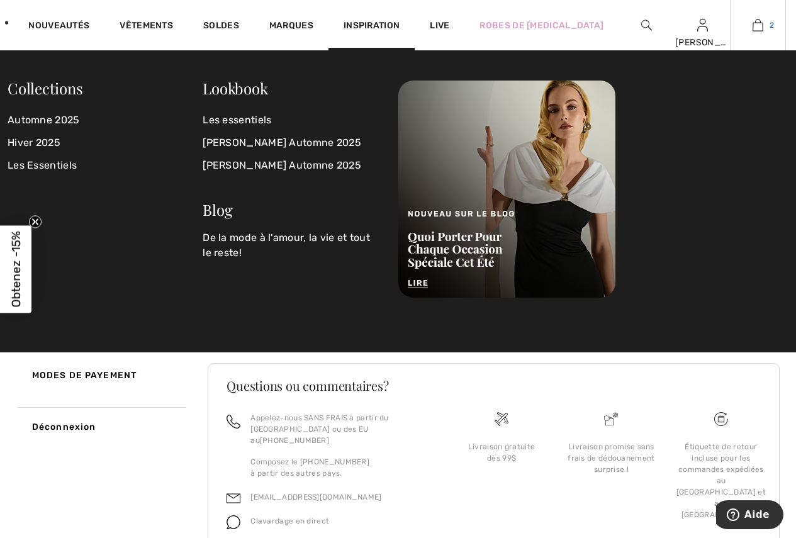
click at [759, 25] on img at bounding box center [758, 25] width 11 height 15
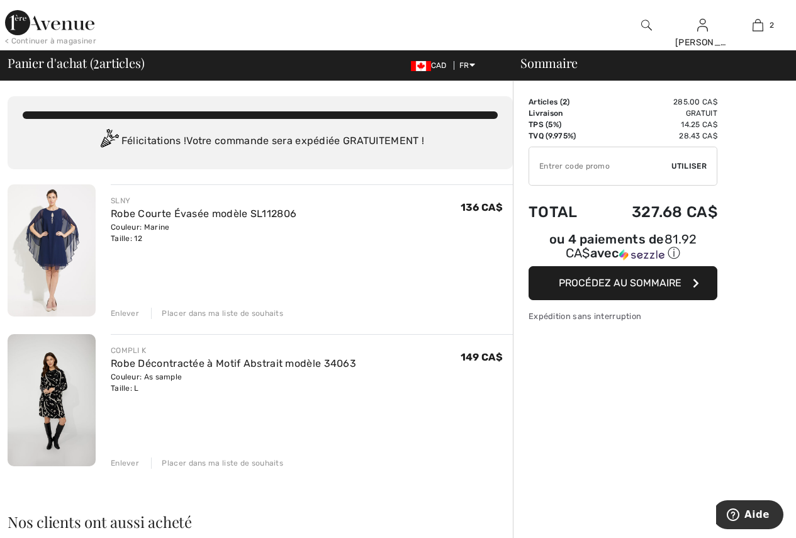
click at [672, 277] on span "Procédez au sommaire" at bounding box center [620, 283] width 123 height 12
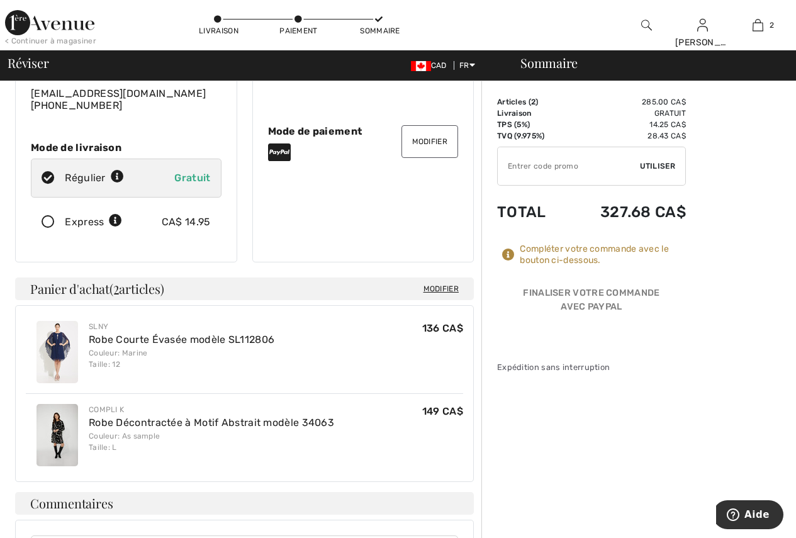
scroll to position [189, 0]
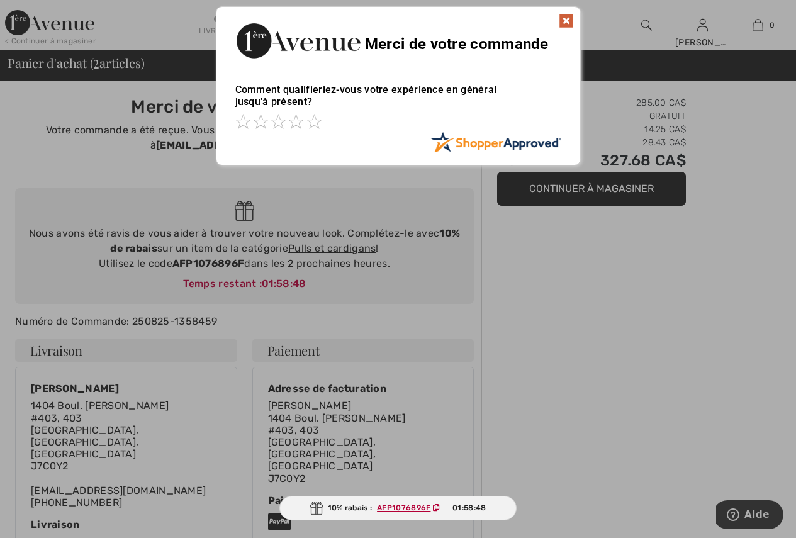
click at [568, 20] on img at bounding box center [566, 20] width 15 height 15
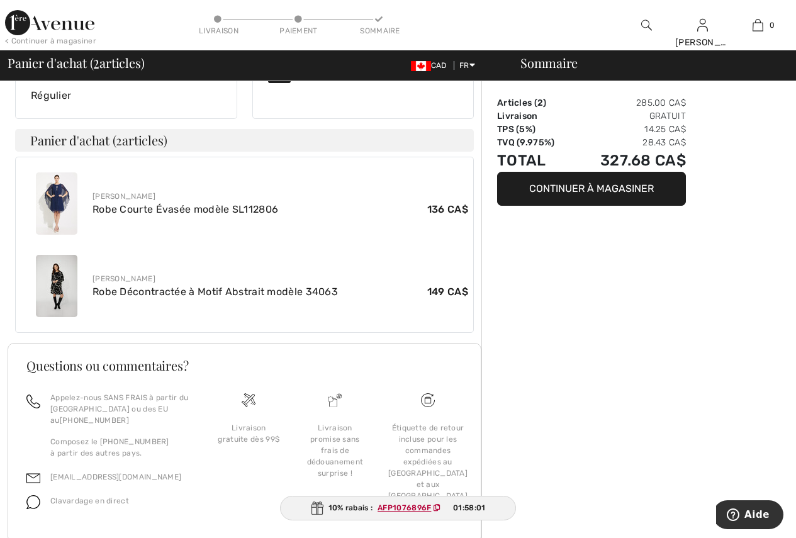
scroll to position [448, 0]
